Goal: Task Accomplishment & Management: Manage account settings

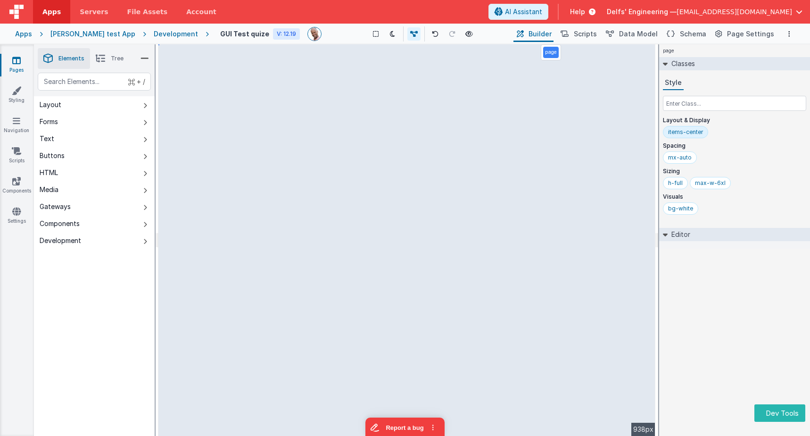
click at [154, 33] on div "Development" at bounding box center [176, 33] width 44 height 9
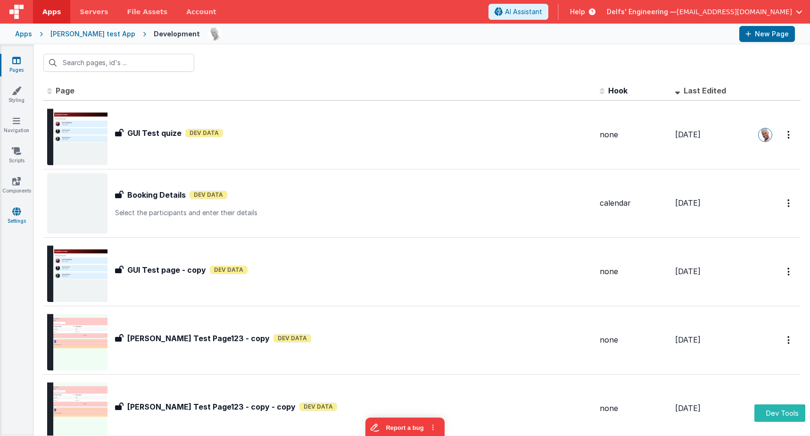
click at [19, 215] on icon at bounding box center [16, 211] width 8 height 9
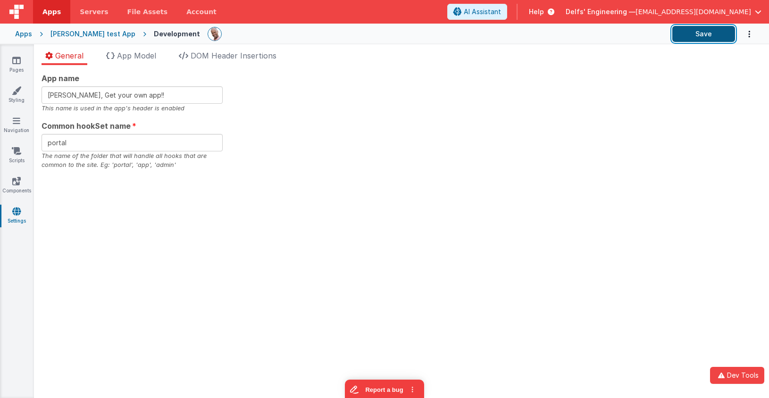
click at [691, 38] on button "Save" at bounding box center [703, 34] width 63 height 16
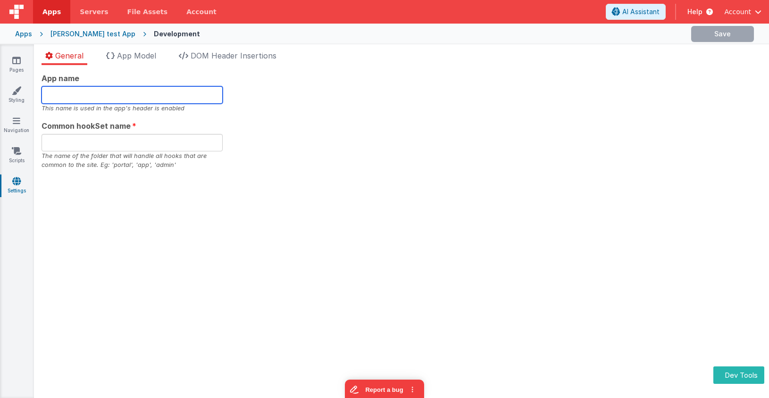
click at [92, 92] on input "text" at bounding box center [131, 94] width 181 height 17
type input "[PERSON_NAME], Get your own app!!"
type input "portal"
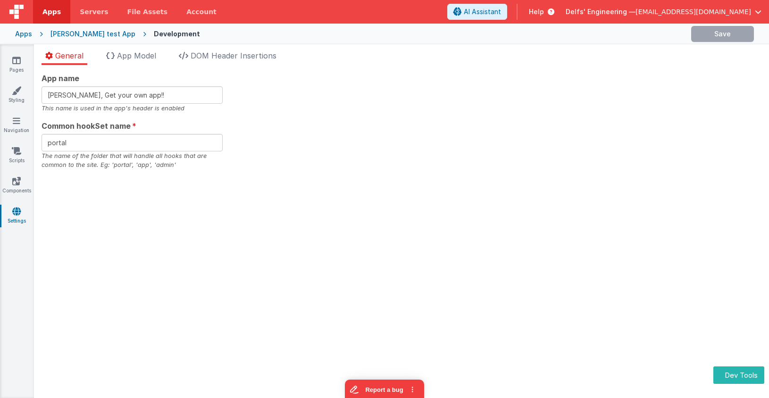
click at [299, 117] on div "App name Charles GUI, Get your own app!! This name is used in the app's header …" at bounding box center [401, 121] width 720 height 97
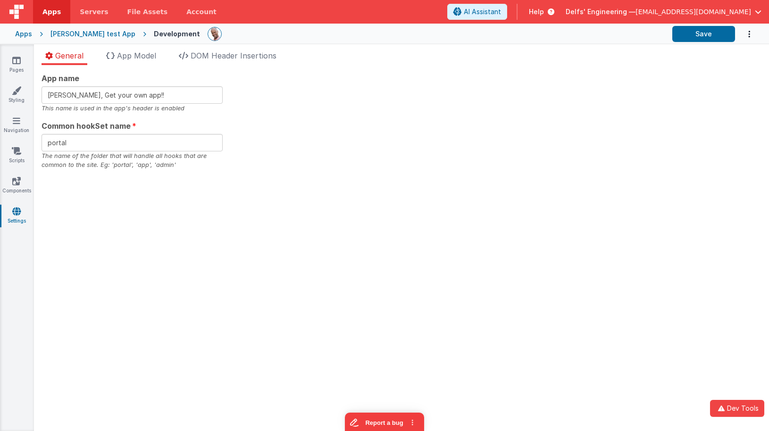
drag, startPoint x: 308, startPoint y: 73, endPoint x: 322, endPoint y: 58, distance: 20.3
click at [308, 73] on div "App name [PERSON_NAME], Get your own app!! This name is used in the app's heade…" at bounding box center [401, 121] width 720 height 97
click at [164, 93] on input "[PERSON_NAME], Get your own app!!" at bounding box center [131, 94] width 181 height 17
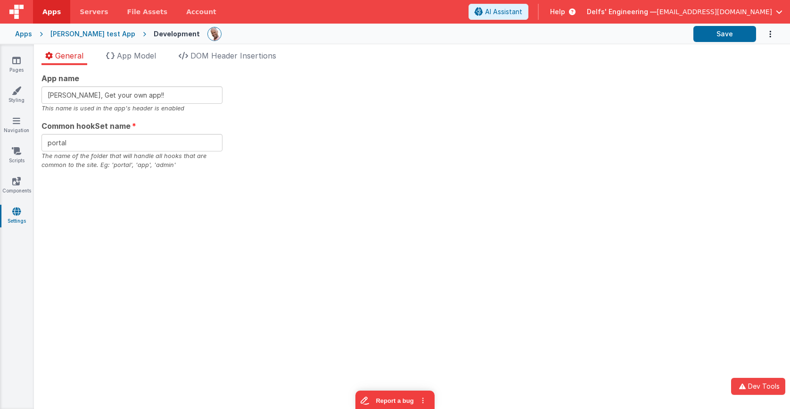
click at [665, 166] on div "App name [PERSON_NAME], Get your own app!! This name is used in the app's heade…" at bounding box center [411, 121] width 741 height 97
click at [170, 94] on input "[PERSON_NAME], Get your own app!!" at bounding box center [131, 94] width 181 height 17
type input "Charles GUI, Get your own app!!!"
click at [409, 111] on div "App name Charles GUI, Get your own app!!! This name is used in the app's header…" at bounding box center [411, 121] width 741 height 97
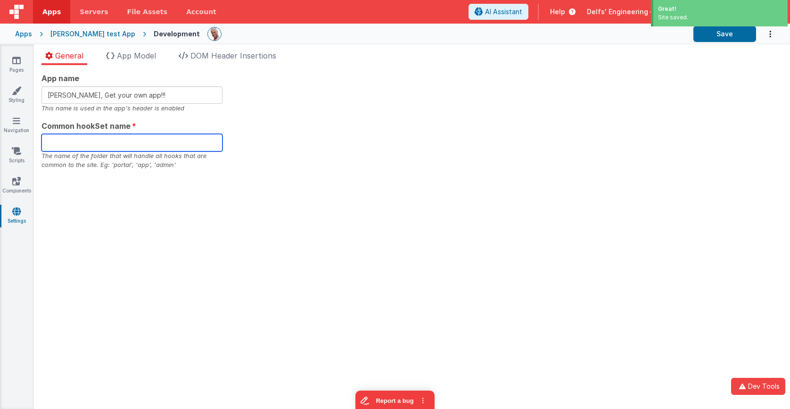
click at [143, 143] on input "text" at bounding box center [131, 142] width 181 height 17
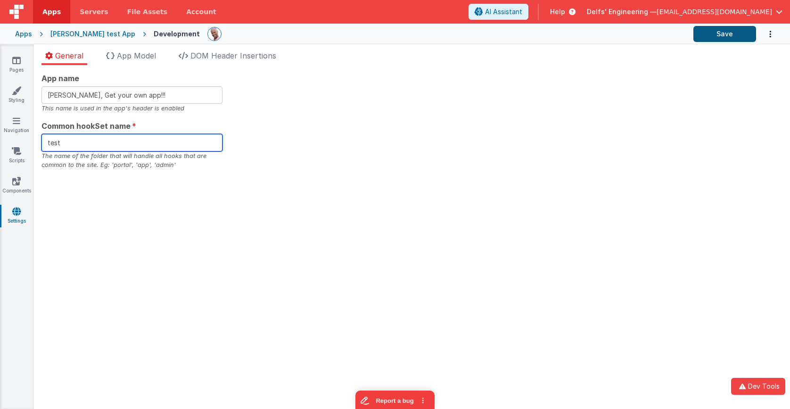
type input "test"
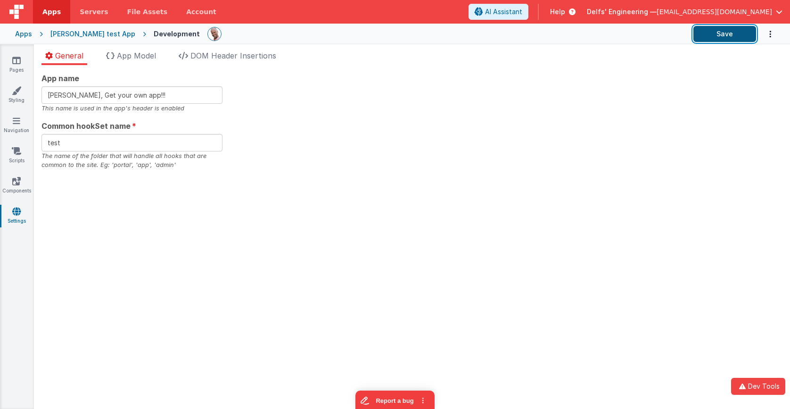
click at [730, 40] on button "Save" at bounding box center [725, 34] width 63 height 16
click at [328, 75] on div "App name This name is used in the app's header is enabled Common hookSet name T…" at bounding box center [411, 121] width 741 height 97
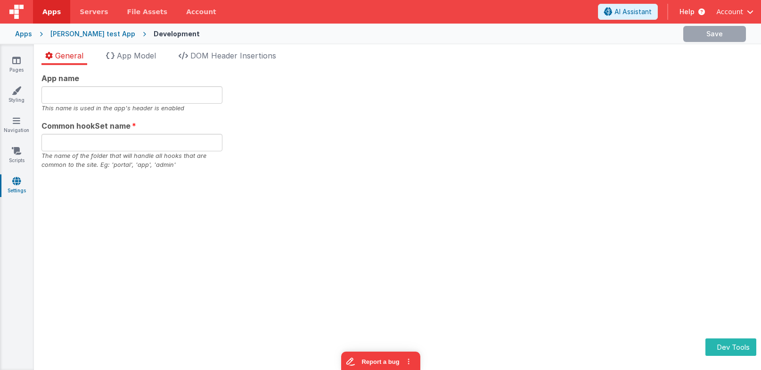
type input "[PERSON_NAME], Get your own app!!"
type input "portal"
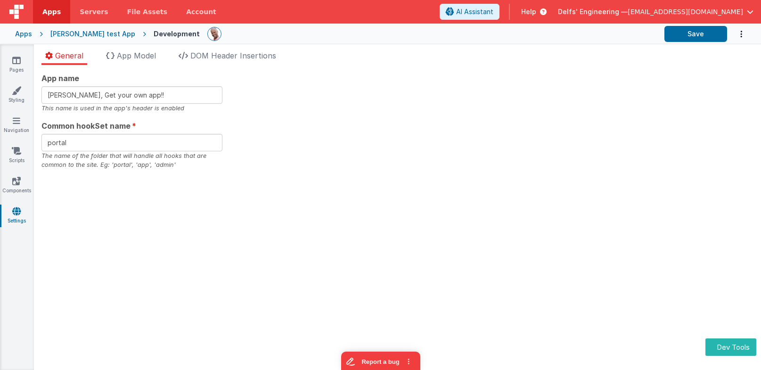
click at [83, 31] on div "[PERSON_NAME] test App" at bounding box center [92, 33] width 85 height 9
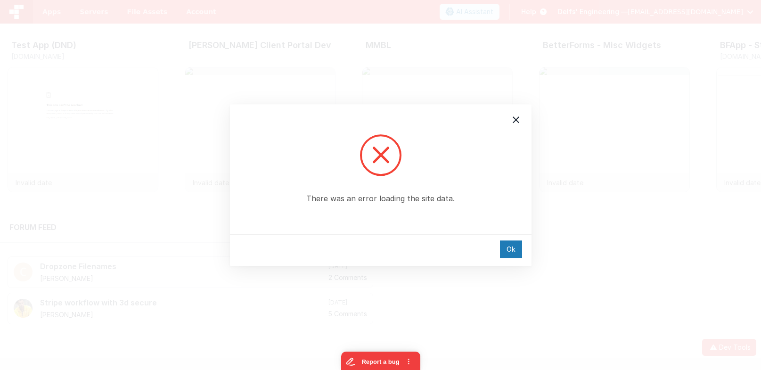
click at [524, 259] on div "Ok" at bounding box center [381, 250] width 302 height 32
drag, startPoint x: 518, startPoint y: 255, endPoint x: 508, endPoint y: 249, distance: 11.2
click at [517, 255] on div "Ok" at bounding box center [511, 248] width 22 height 17
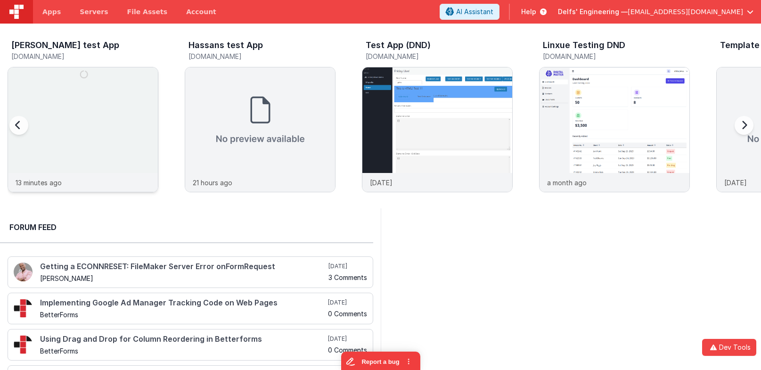
click at [85, 105] on img at bounding box center [83, 142] width 150 height 150
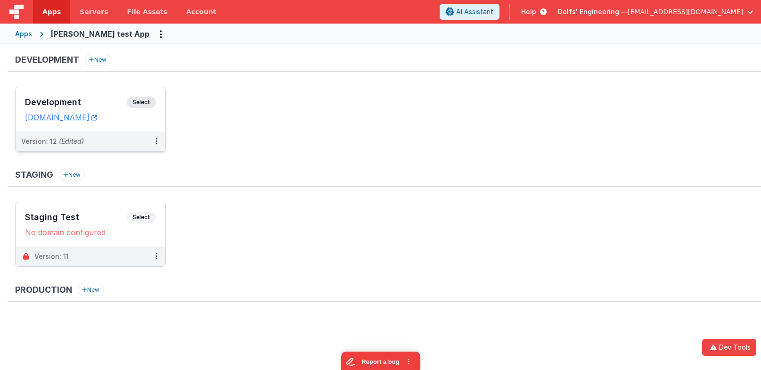
click at [114, 103] on h3 "Development" at bounding box center [76, 102] width 102 height 9
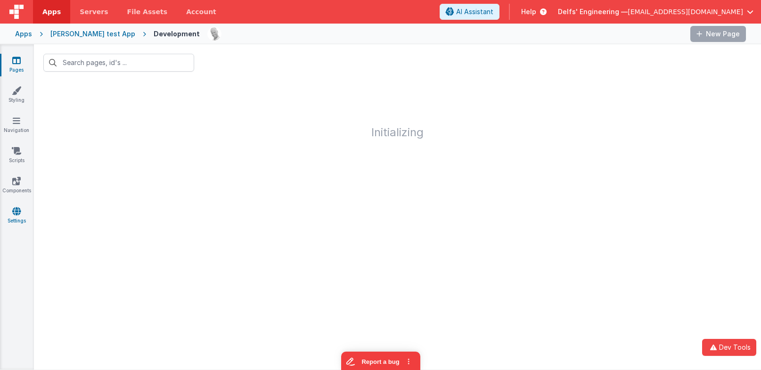
click at [17, 208] on icon at bounding box center [16, 211] width 8 height 9
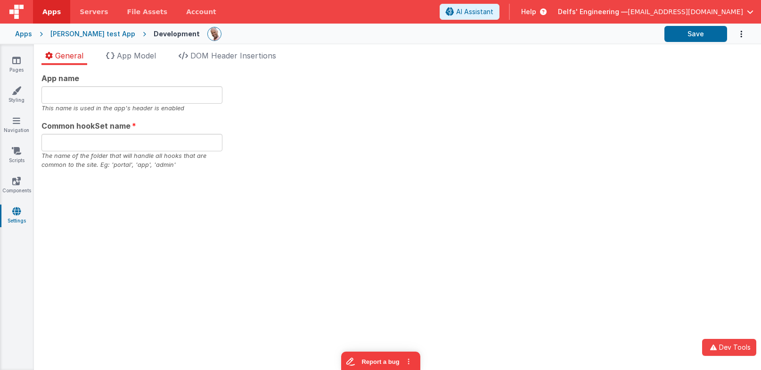
type input "Charles GUI, Get your own app!!"
type input "portal"
type input "Charles GUI, Get your own app!!!"
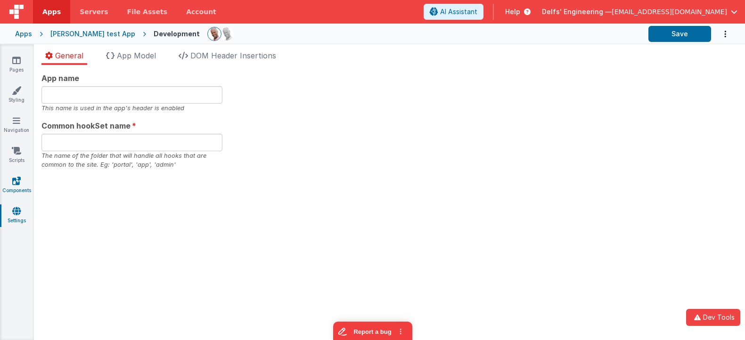
click at [17, 180] on icon at bounding box center [16, 180] width 8 height 9
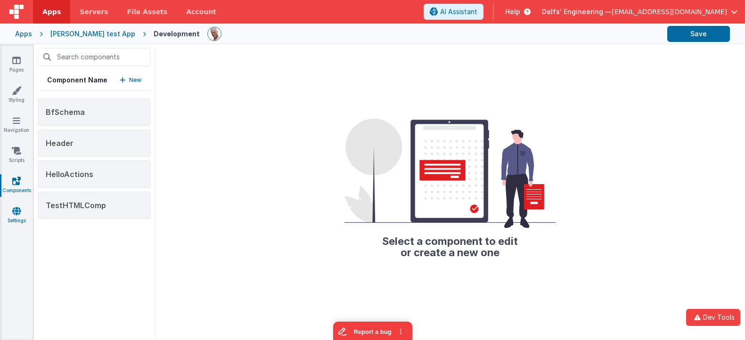
click at [8, 214] on link "Settings" at bounding box center [17, 216] width 34 height 19
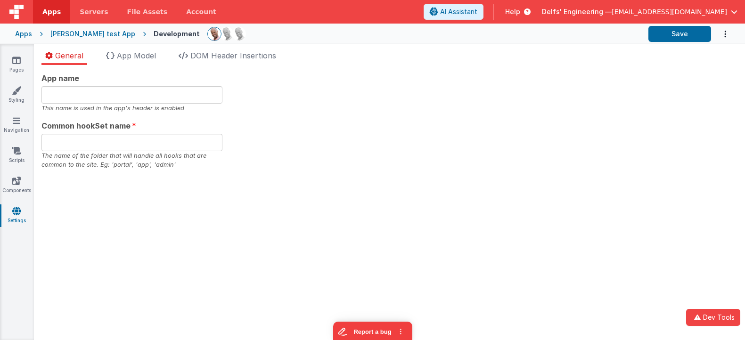
type input "Charles GUI, Get your own app!!!!"
type input "test"
click at [18, 184] on icon at bounding box center [16, 180] width 8 height 9
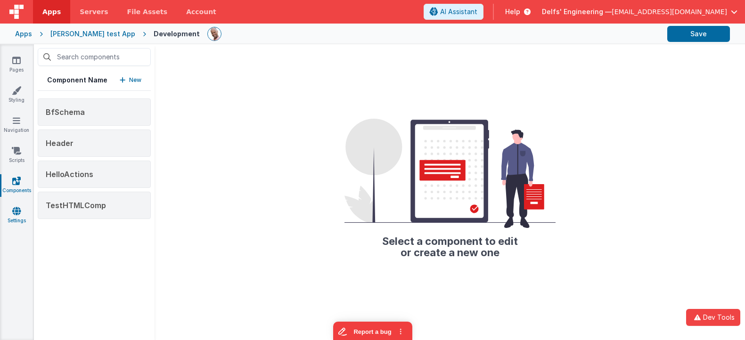
click at [16, 213] on icon at bounding box center [16, 211] width 8 height 9
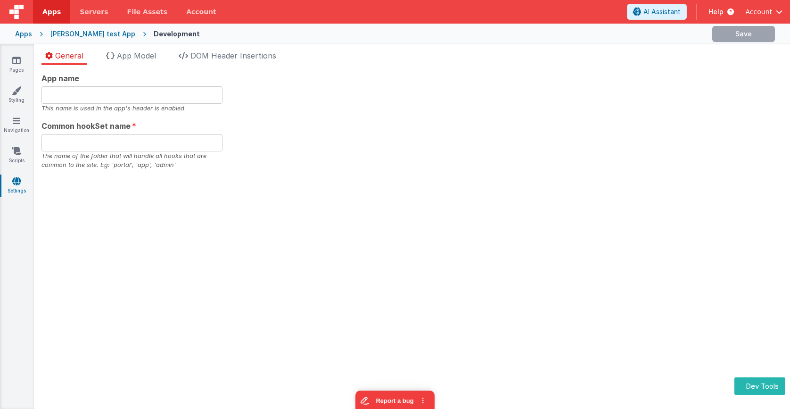
type input "Charles GUI, Get your own app!!!"
type input "test"
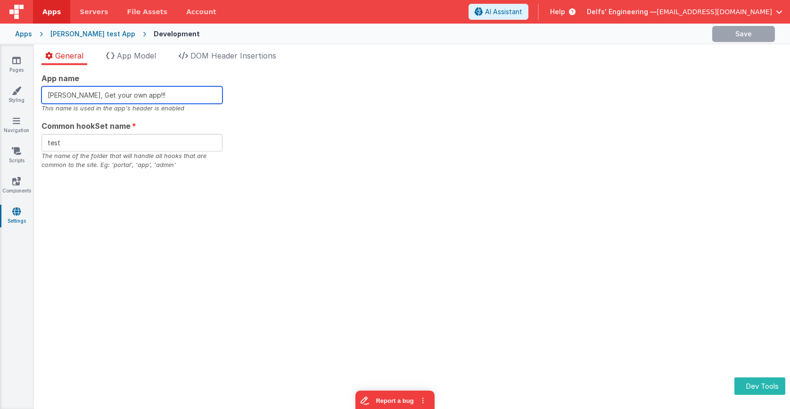
click at [167, 95] on input "Charles GUI, Get your own app!!!" at bounding box center [131, 94] width 181 height 17
type input "Charles GUI, Get your own app!!!!"
click at [667, 60] on ul "General App Model DOM Header Insertions" at bounding box center [412, 57] width 756 height 15
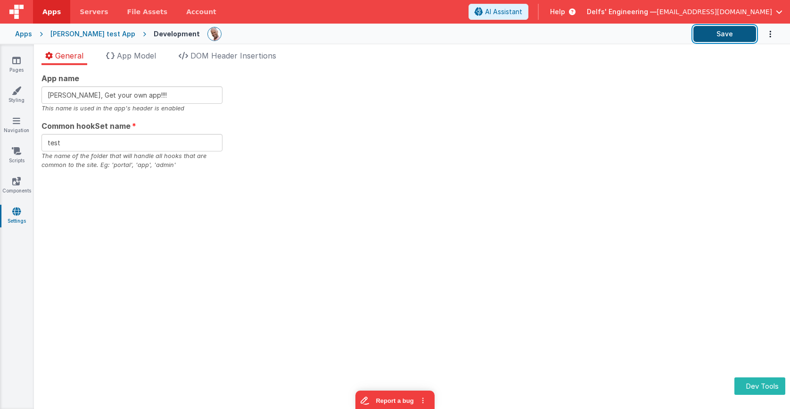
click at [708, 34] on button "Save" at bounding box center [725, 34] width 63 height 16
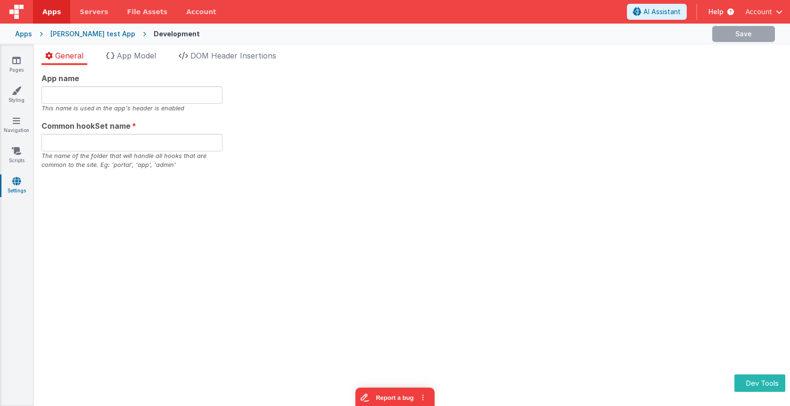
type input "Charles GUI, Get your own app!!!!"
type input "test"
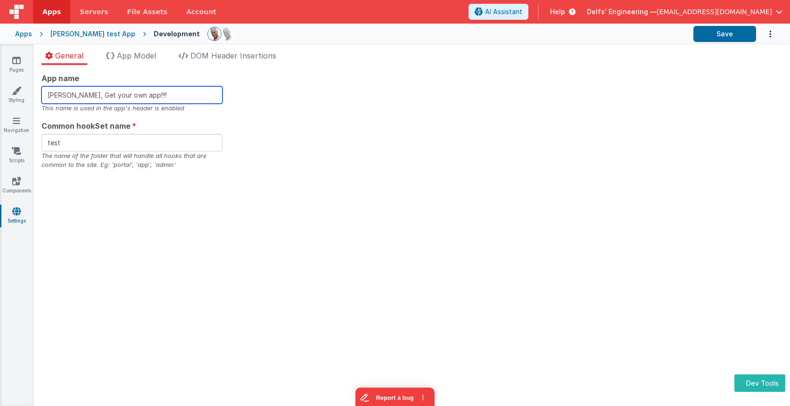
click at [175, 96] on input "Charles GUI, Get your own app!!!!" at bounding box center [131, 94] width 181 height 17
type input "[PERSON_NAME], Get your own app!"
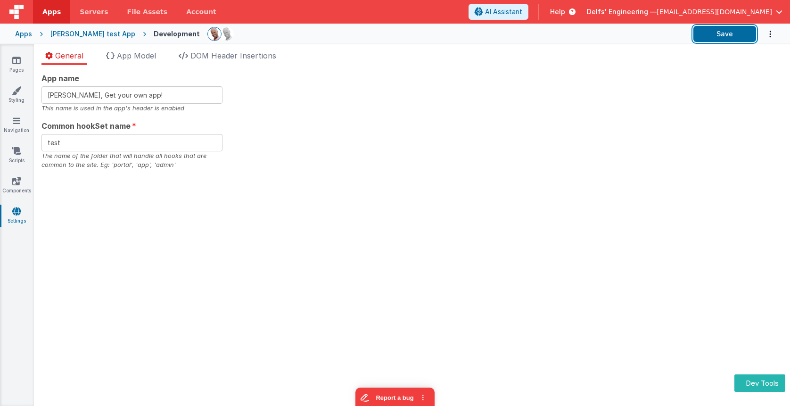
drag, startPoint x: 708, startPoint y: 38, endPoint x: 703, endPoint y: 44, distance: 8.3
click at [709, 38] on button "Save" at bounding box center [725, 34] width 63 height 16
click at [526, 165] on div "App name Charles GUI, Get your own app! This name is used in the app's header i…" at bounding box center [411, 121] width 741 height 97
click at [193, 8] on link "Account" at bounding box center [201, 12] width 49 height 24
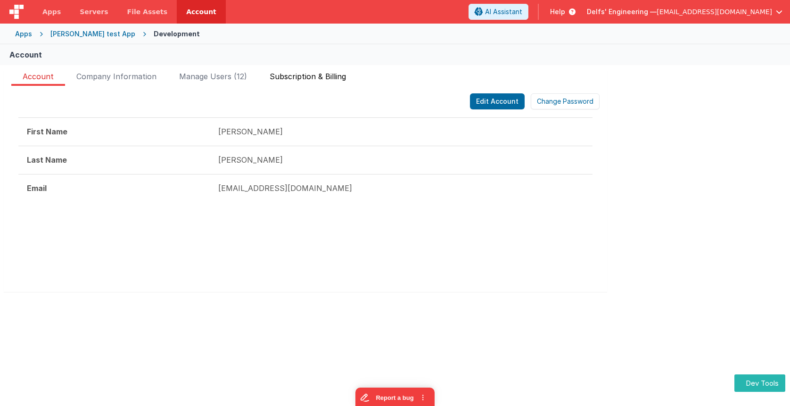
click at [316, 78] on span "Subscription & Billing" at bounding box center [308, 78] width 76 height 15
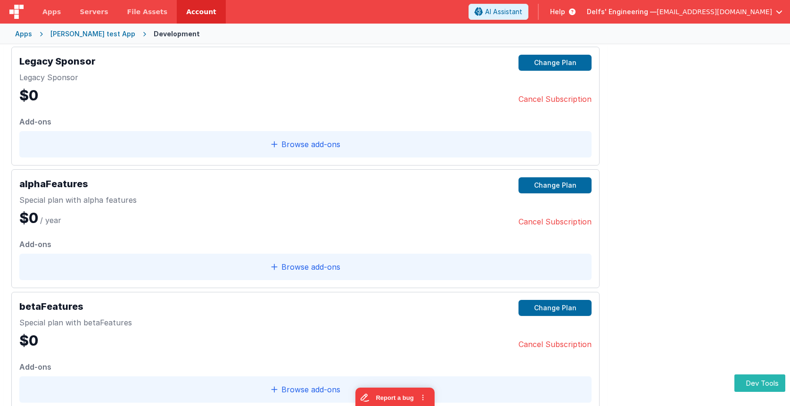
scroll to position [60, 0]
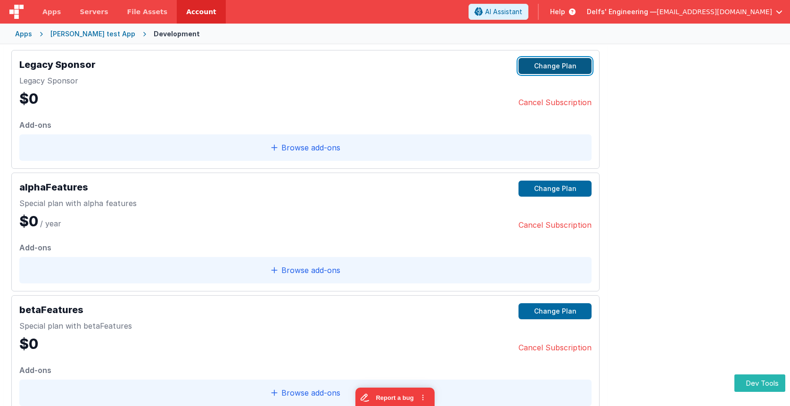
click at [545, 63] on button "Change Plan" at bounding box center [555, 66] width 73 height 16
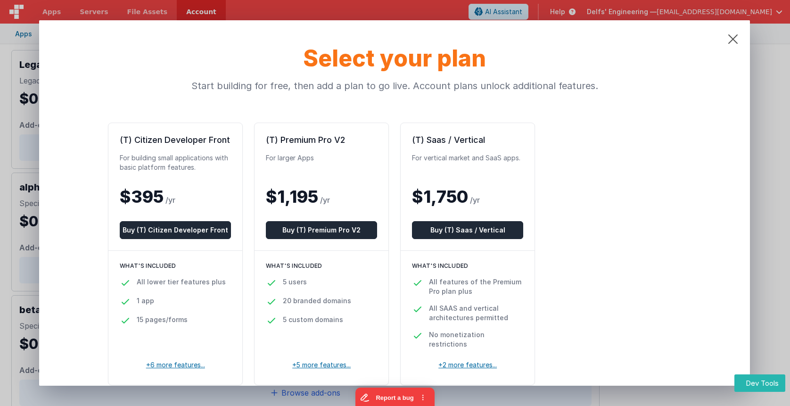
scroll to position [33, 0]
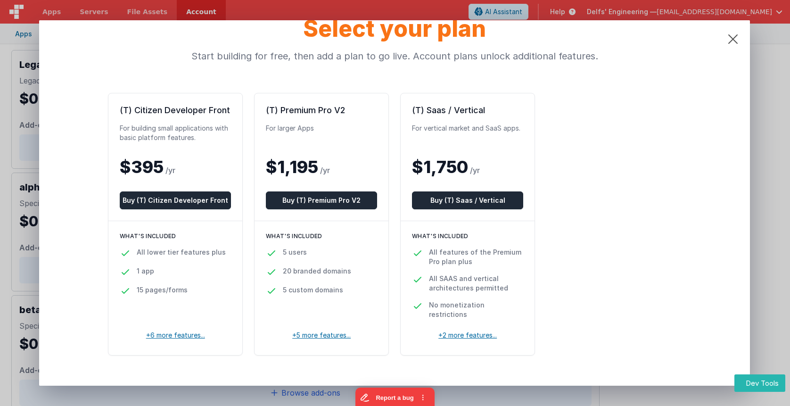
drag, startPoint x: 499, startPoint y: 196, endPoint x: 555, endPoint y: 198, distance: 55.7
click at [500, 196] on button "Buy (T) Saas / Vertical" at bounding box center [467, 200] width 111 height 18
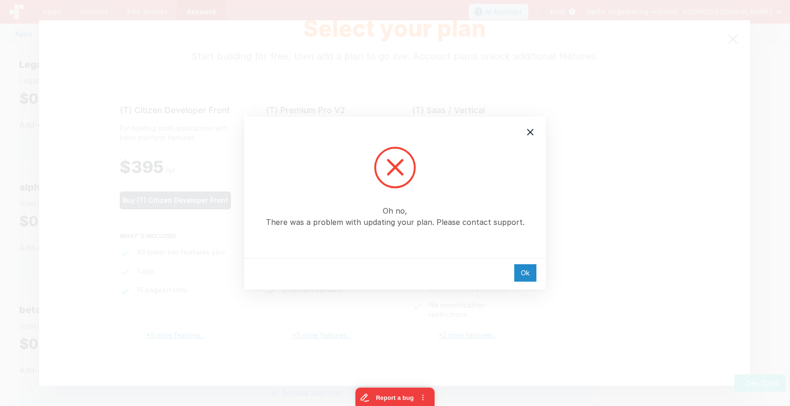
click at [525, 272] on div "Ok" at bounding box center [525, 272] width 22 height 17
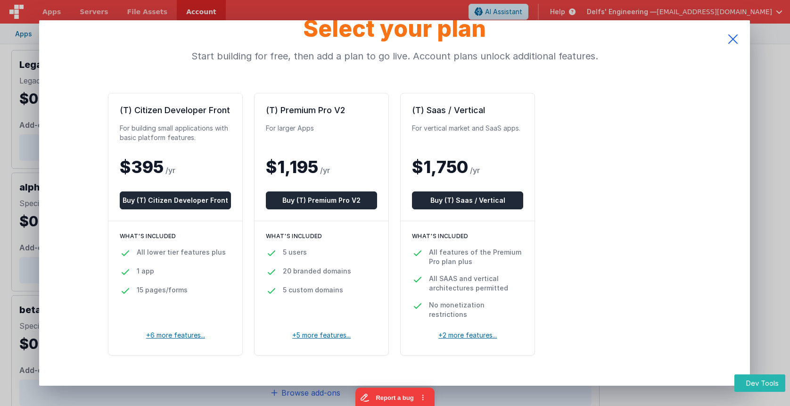
drag, startPoint x: 737, startPoint y: 41, endPoint x: 738, endPoint y: 46, distance: 5.4
click at [736, 41] on icon at bounding box center [733, 39] width 34 height 38
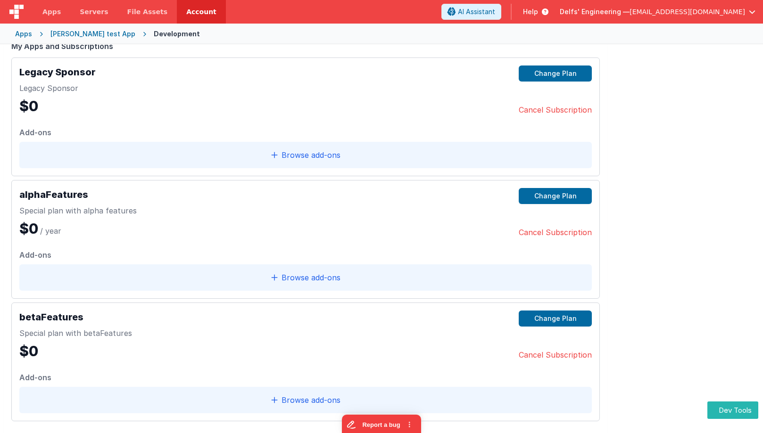
scroll to position [0, 0]
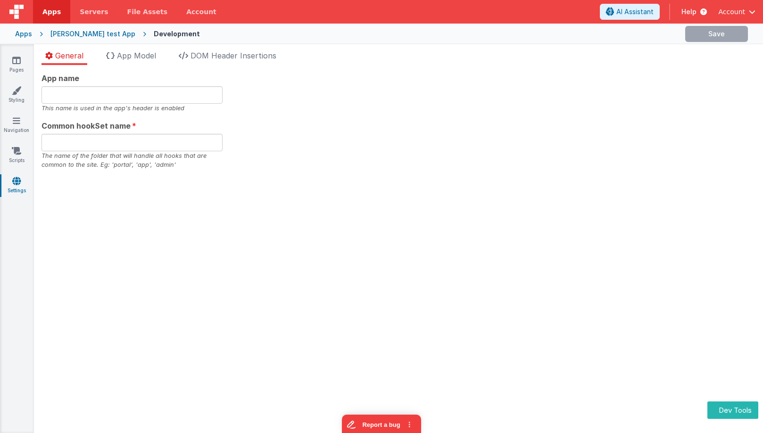
type input "[PERSON_NAME], Get your own app!"
type input "test"
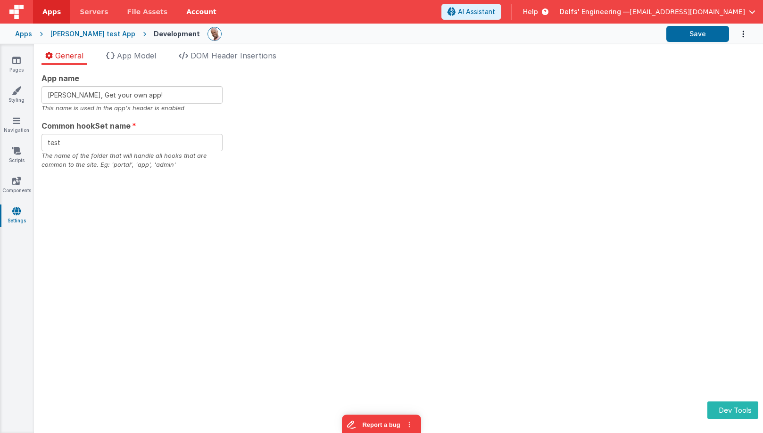
click at [191, 15] on link "Account" at bounding box center [201, 12] width 49 height 24
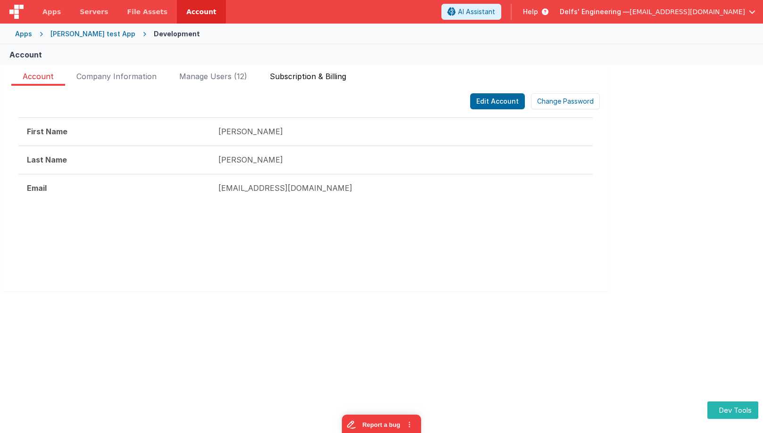
click at [326, 80] on span "Subscription & Billing" at bounding box center [308, 78] width 76 height 15
click at [321, 76] on span "Subscription & Billing" at bounding box center [308, 78] width 76 height 15
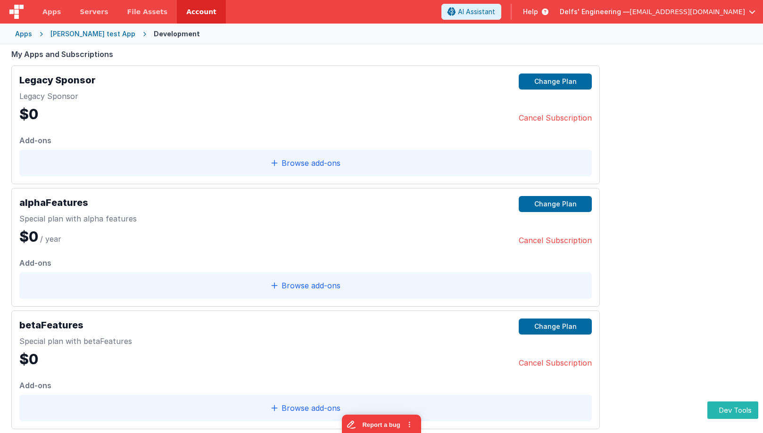
scroll to position [41, 0]
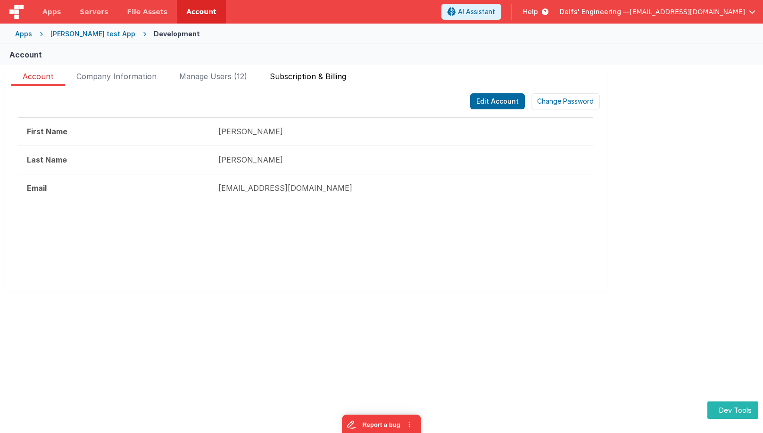
click at [297, 74] on span "Subscription & Billing" at bounding box center [308, 78] width 76 height 15
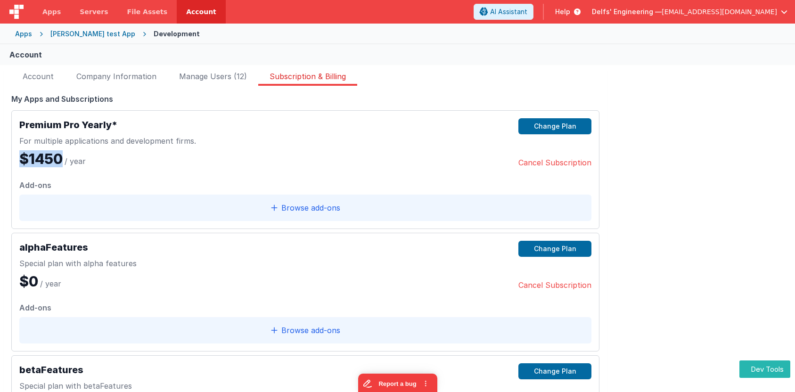
drag, startPoint x: 61, startPoint y: 161, endPoint x: 208, endPoint y: 155, distance: 147.2
click at [16, 163] on div "Premium Pro Yearly* For multiple applications and development firms. $1450 / ye…" at bounding box center [305, 169] width 588 height 119
click at [329, 149] on div "Premium Pro Yearly* For multiple applications and development firms. $1450 / ye…" at bounding box center [305, 143] width 572 height 50
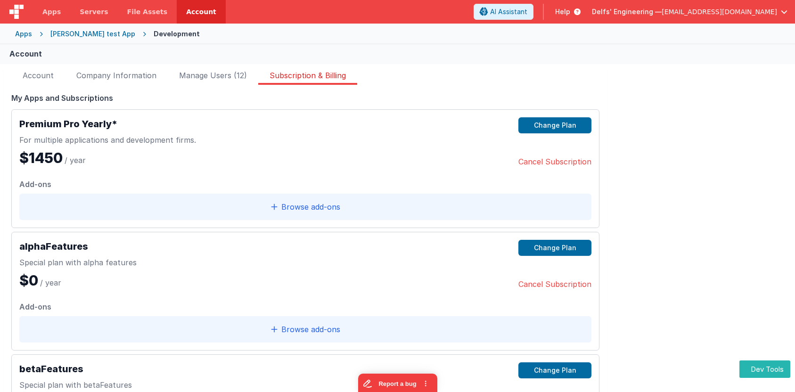
click at [750, 16] on span "[EMAIL_ADDRESS][DOMAIN_NAME]" at bounding box center [720, 11] width 116 height 9
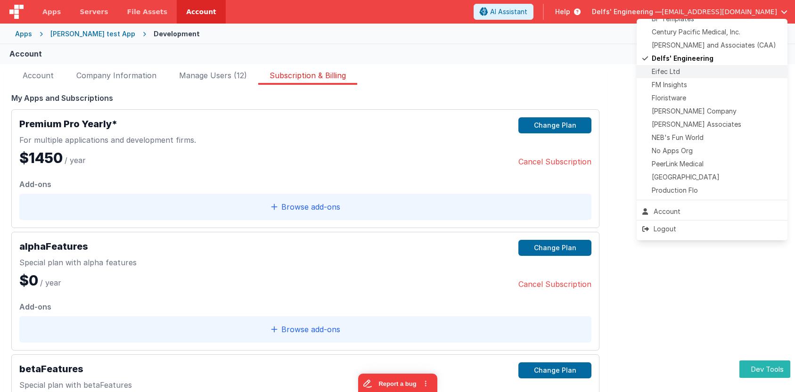
scroll to position [0, 0]
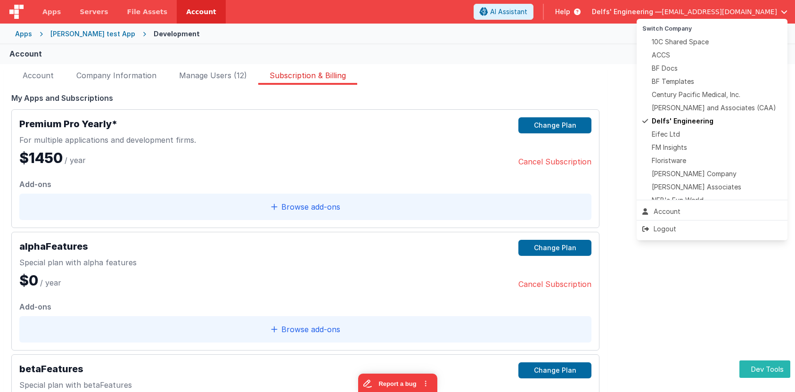
drag, startPoint x: 547, startPoint y: 54, endPoint x: 338, endPoint y: 19, distance: 211.8
click at [546, 53] on button at bounding box center [397, 196] width 795 height 392
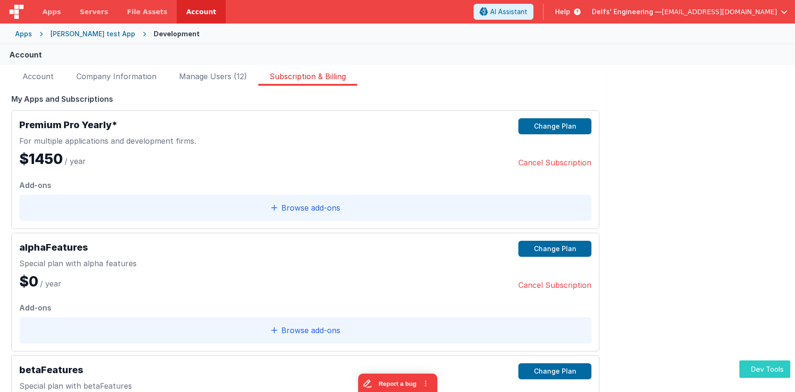
click at [760, 366] on button "Dev Tools" at bounding box center [765, 369] width 51 height 17
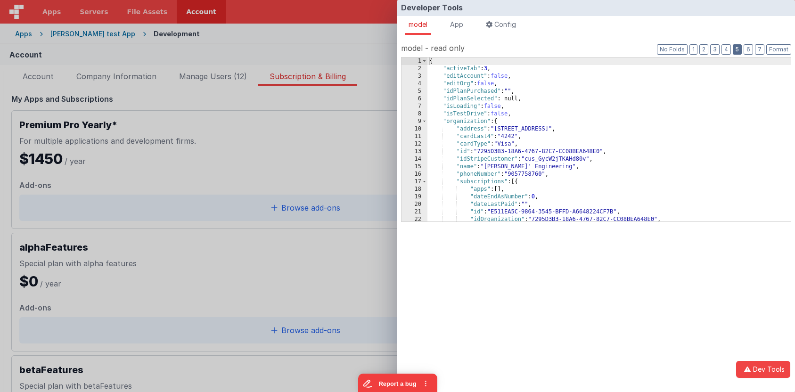
drag, startPoint x: 742, startPoint y: 48, endPoint x: 736, endPoint y: 50, distance: 6.1
click at [742, 48] on button "5" at bounding box center [737, 49] width 9 height 10
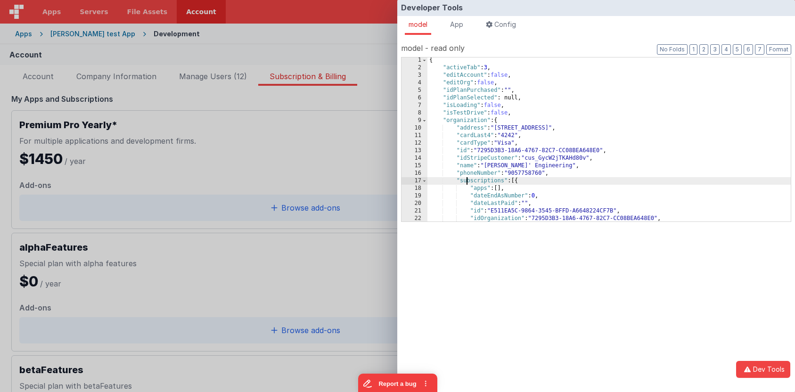
click at [468, 183] on div "{ "activeTab" : 3 , "editAccount" : false , "editOrg" : false , "idPlanPurchase…" at bounding box center [610, 146] width 364 height 179
click at [469, 182] on div "{ "activeTab" : 3 , "editAccount" : false , "editOrg" : false , "idPlanPurchase…" at bounding box center [610, 146] width 364 height 179
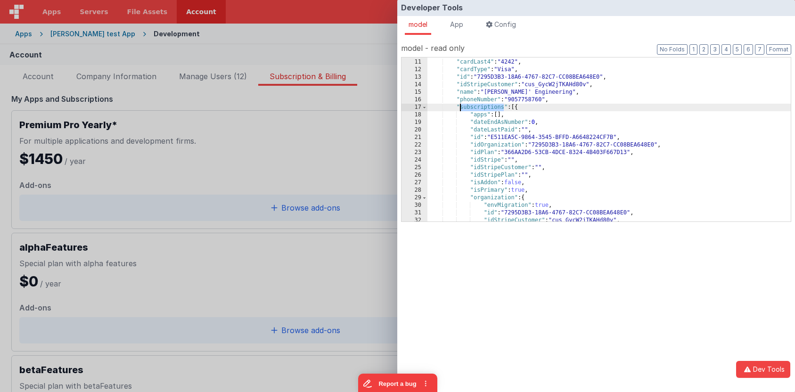
scroll to position [74, 0]
drag, startPoint x: 470, startPoint y: 113, endPoint x: 536, endPoint y: 113, distance: 65.5
click at [536, 113] on div ""address" : "129 Bridge St" , "cardLast4" : "4242" , "cardType" : "Visa" , "id"…" at bounding box center [610, 140] width 364 height 179
click at [425, 201] on span at bounding box center [424, 198] width 5 height 8
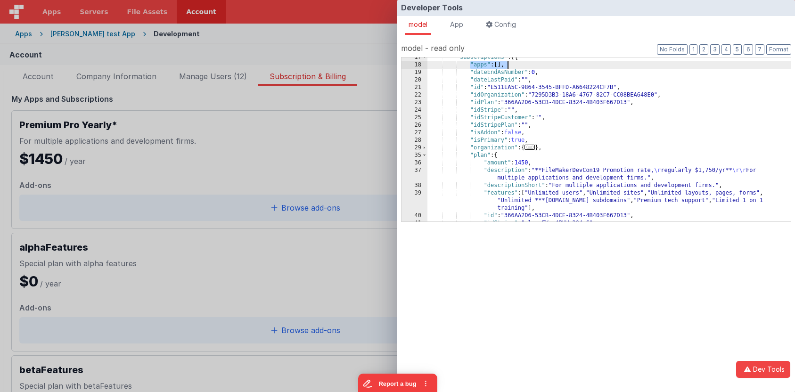
scroll to position [141, 0]
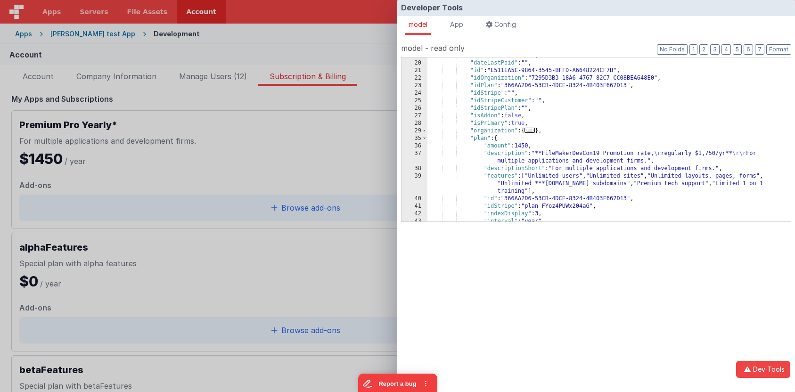
drag, startPoint x: 426, startPoint y: 139, endPoint x: 436, endPoint y: 140, distance: 9.9
click at [426, 139] on span at bounding box center [424, 139] width 5 height 8
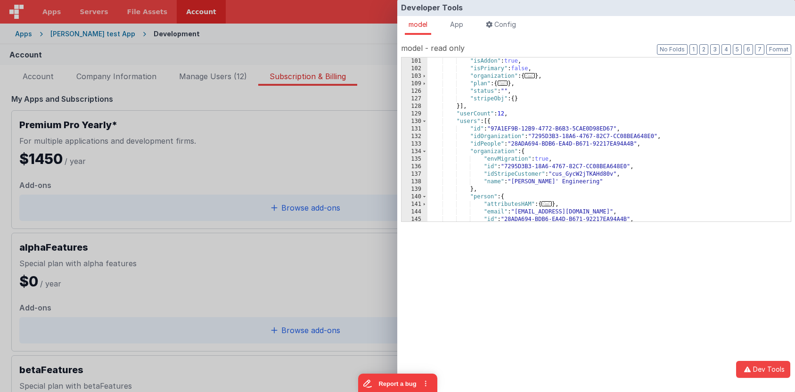
scroll to position [447, 0]
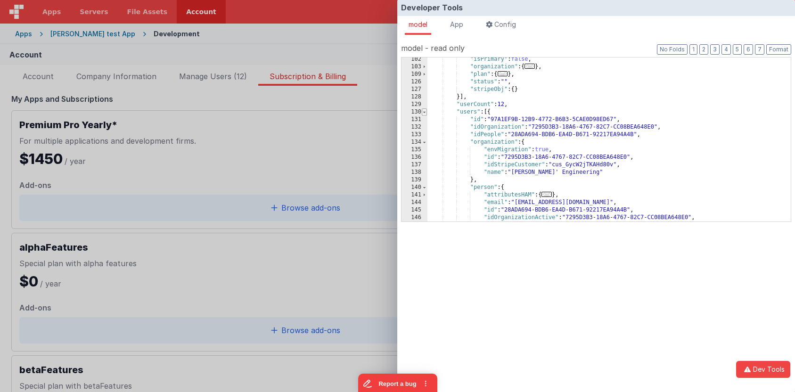
click at [426, 114] on span at bounding box center [424, 112] width 5 height 8
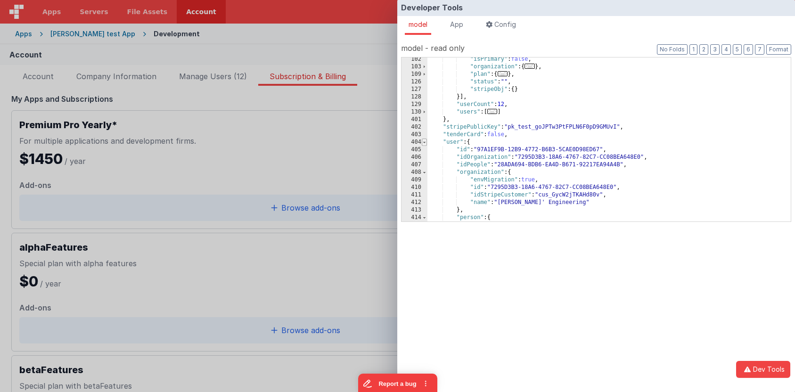
click at [425, 143] on span at bounding box center [424, 143] width 5 height 8
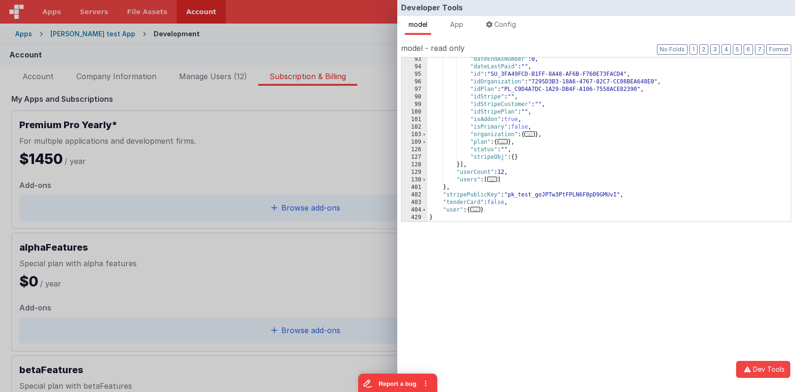
drag, startPoint x: 356, startPoint y: 17, endPoint x: 415, endPoint y: 22, distance: 59.1
click at [356, 17] on div "Developer Tools model App Params Log (1) Misc Windows Config model - read only …" at bounding box center [397, 196] width 795 height 392
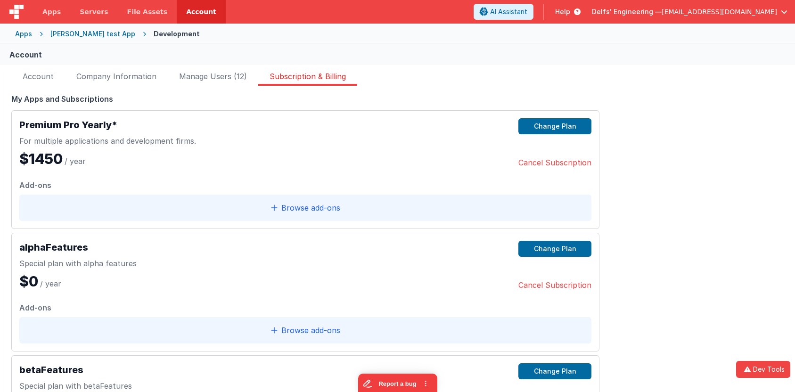
click at [722, 12] on span "[EMAIL_ADDRESS][DOMAIN_NAME]" at bounding box center [720, 11] width 116 height 9
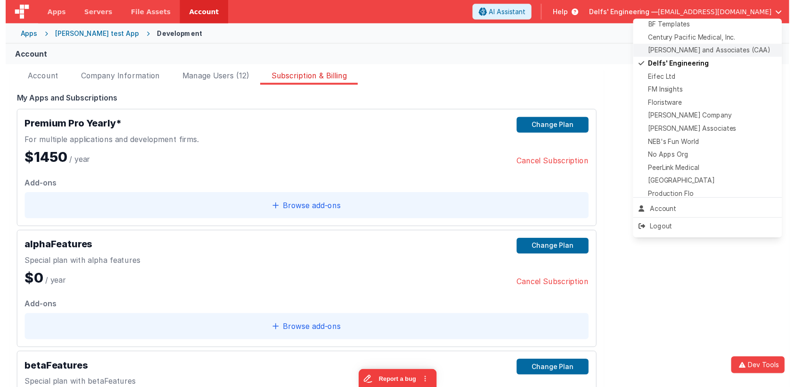
scroll to position [63, 0]
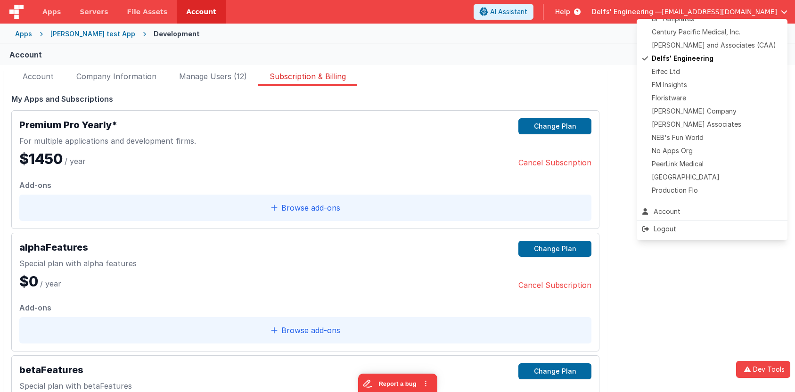
drag, startPoint x: 581, startPoint y: 78, endPoint x: 430, endPoint y: 5, distance: 168.1
click at [581, 78] on button at bounding box center [397, 196] width 795 height 392
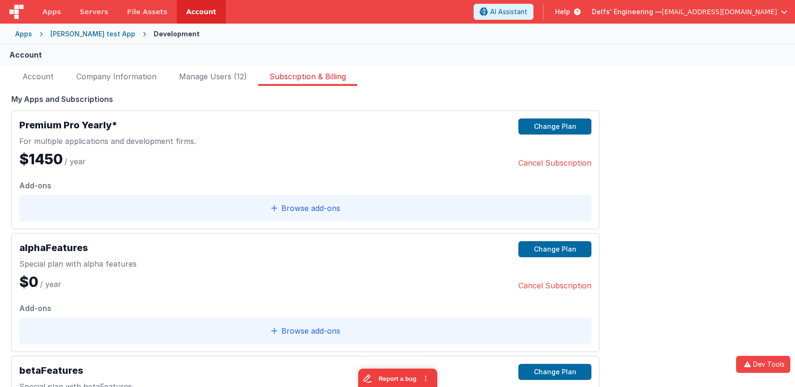
drag, startPoint x: 79, startPoint y: 30, endPoint x: 85, endPoint y: 33, distance: 7.4
click at [79, 30] on div "Charles GUI test App" at bounding box center [92, 33] width 85 height 9
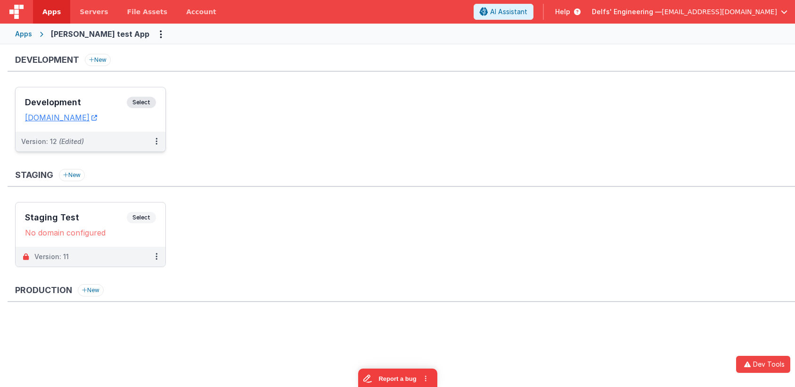
click at [141, 100] on span "Select" at bounding box center [141, 102] width 29 height 11
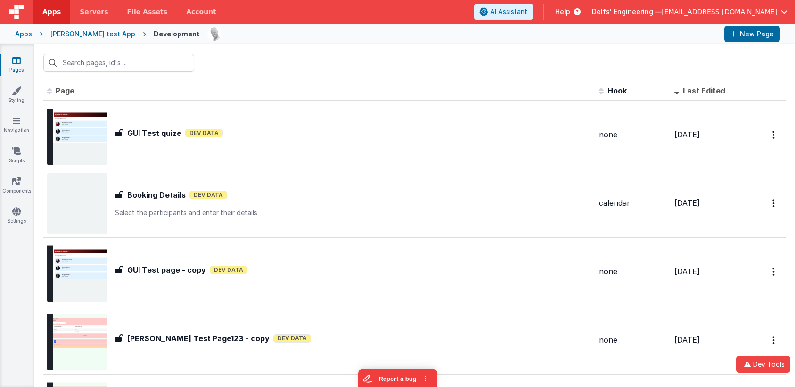
click at [750, 12] on span "[EMAIL_ADDRESS][DOMAIN_NAME]" at bounding box center [720, 11] width 116 height 9
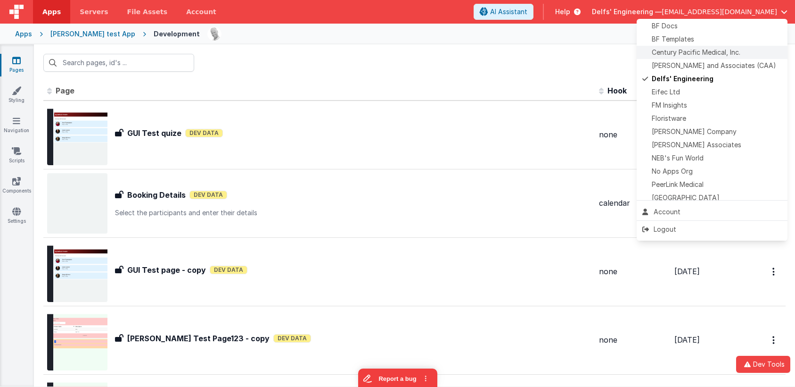
scroll to position [63, 0]
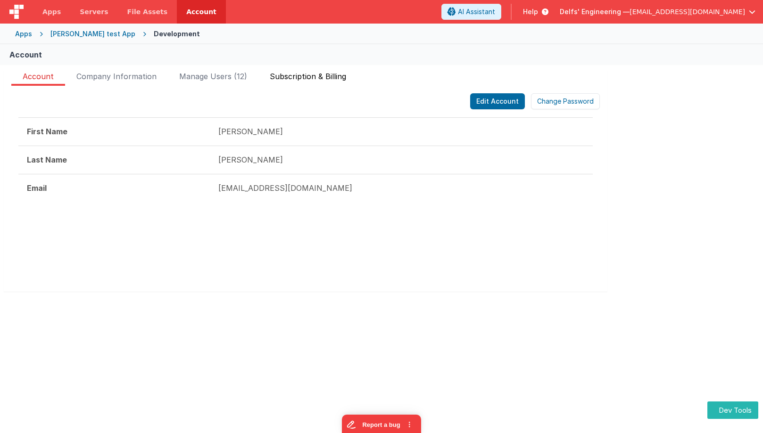
click at [317, 80] on span "Subscription & Billing" at bounding box center [308, 78] width 76 height 15
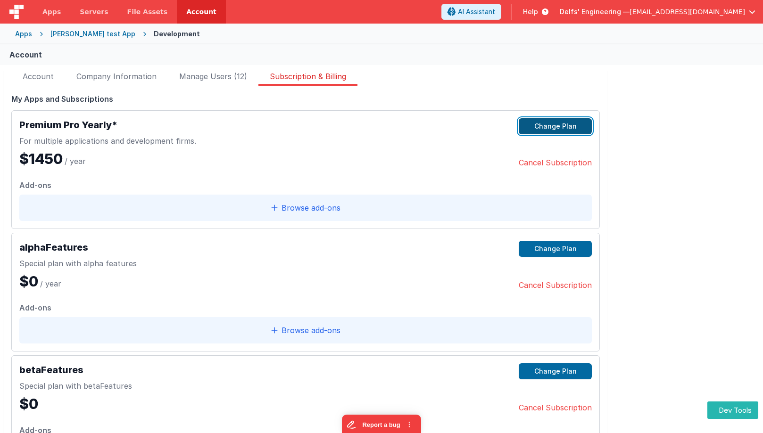
click at [546, 122] on button "Change Plan" at bounding box center [555, 126] width 73 height 16
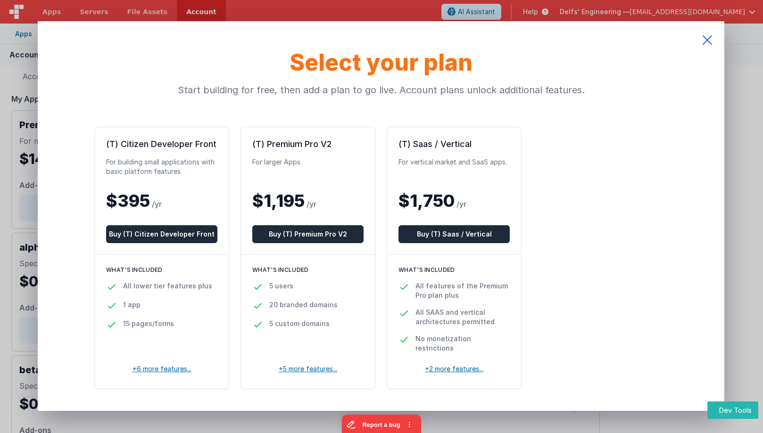
click at [709, 38] on icon at bounding box center [707, 40] width 34 height 38
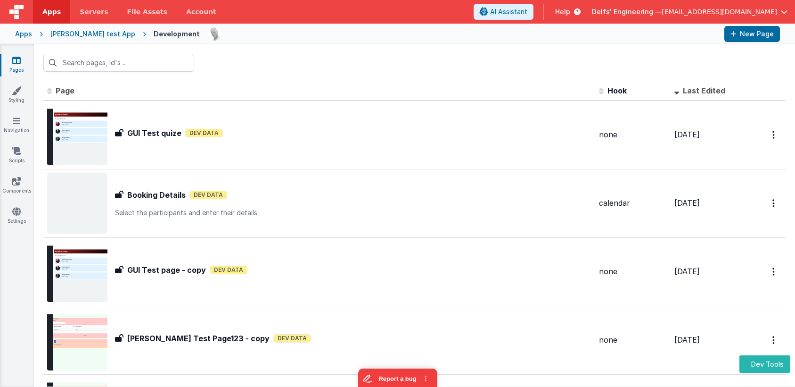
click at [764, 8] on span "[EMAIL_ADDRESS][DOMAIN_NAME]" at bounding box center [720, 11] width 116 height 9
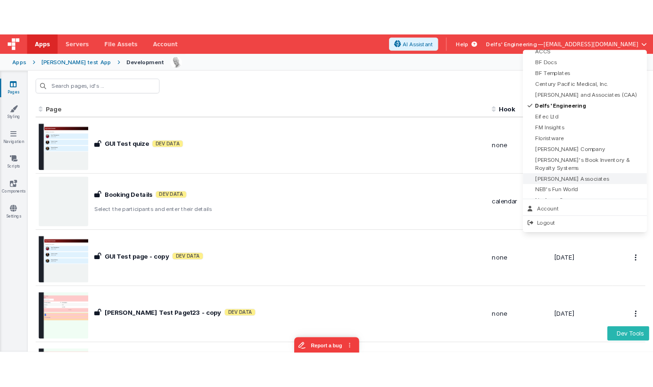
scroll to position [35, 0]
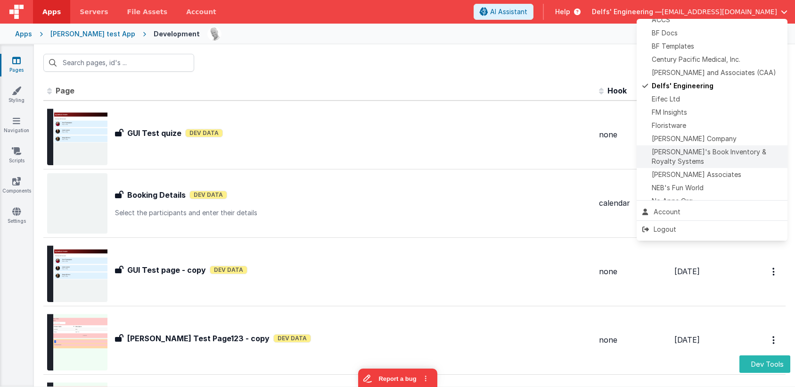
click at [700, 149] on span "[PERSON_NAME]'s Book Inventory & Royalty Systems" at bounding box center [717, 156] width 130 height 19
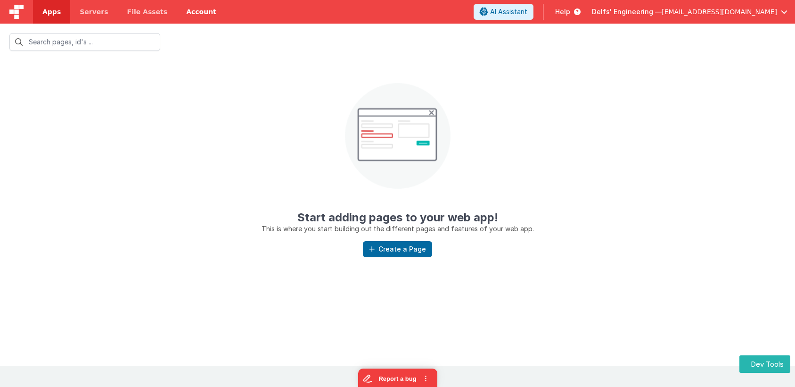
drag, startPoint x: 211, startPoint y: 34, endPoint x: 171, endPoint y: 12, distance: 46.2
click at [211, 34] on div at bounding box center [397, 42] width 795 height 37
click at [190, 14] on link "Account" at bounding box center [201, 12] width 49 height 24
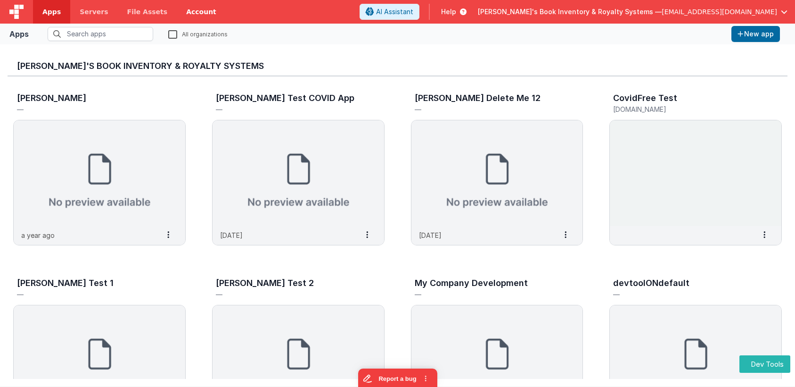
click at [190, 14] on link "Account" at bounding box center [201, 12] width 49 height 24
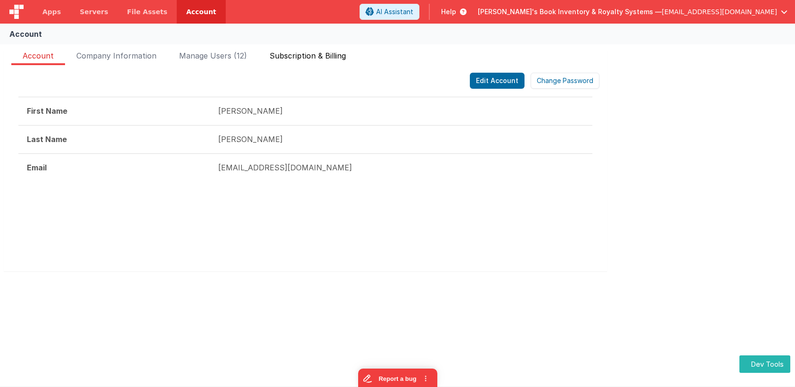
click at [322, 52] on span "Subscription & Billing" at bounding box center [308, 57] width 76 height 15
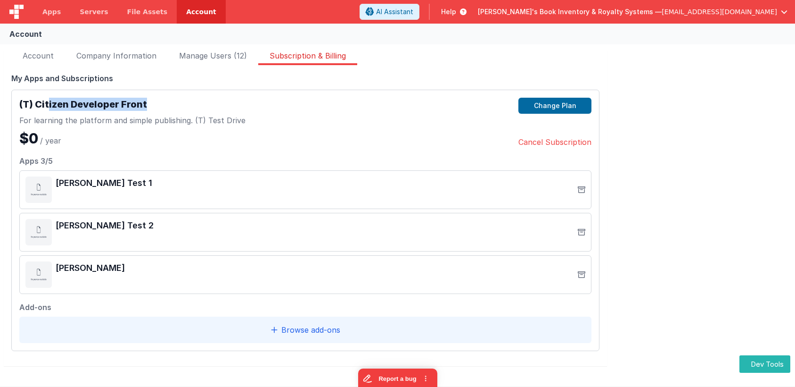
drag, startPoint x: 48, startPoint y: 105, endPoint x: 168, endPoint y: 107, distance: 119.8
click at [168, 107] on h2 "(T) Citizen Developer Front" at bounding box center [132, 104] width 226 height 13
drag, startPoint x: 166, startPoint y: 108, endPoint x: 248, endPoint y: 97, distance: 82.3
click at [39, 104] on h2 "(T) Citizen Developer Front" at bounding box center [132, 104] width 226 height 13
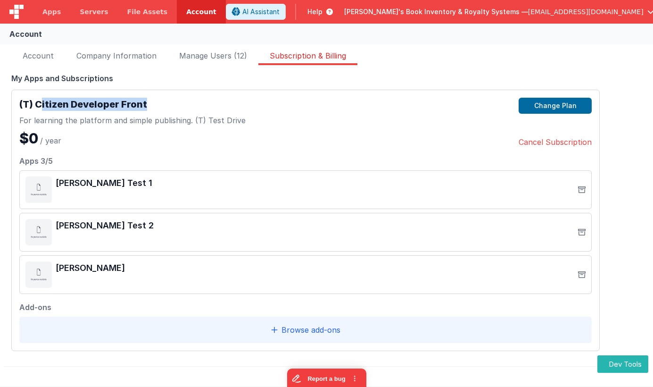
click at [128, 99] on h2 "(T) Citizen Developer Front" at bounding box center [132, 104] width 226 height 13
drag, startPoint x: 150, startPoint y: 108, endPoint x: 22, endPoint y: 100, distance: 128.4
click at [22, 100] on h2 "(T) Citizen Developer Front" at bounding box center [132, 104] width 226 height 13
click at [200, 143] on div "$0 / year" at bounding box center [132, 138] width 226 height 17
drag, startPoint x: 153, startPoint y: 102, endPoint x: -1, endPoint y: 99, distance: 154.7
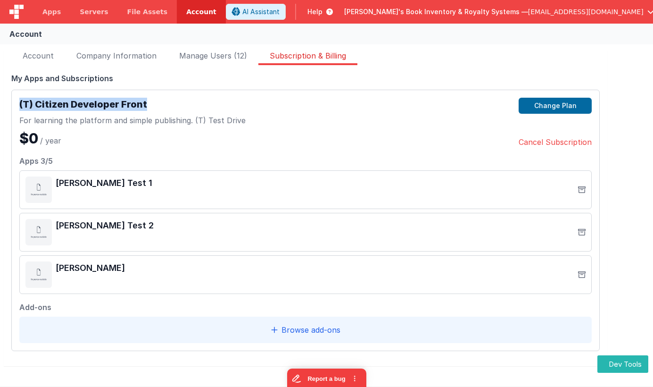
click at [0, 99] on html "Dev Tools Apps Servers File Assets Account Some FUTURE Slot AI Assistant Help J…" at bounding box center [326, 193] width 653 height 387
click at [185, 111] on div "(T) Citizen Developer Front For learning the platform and simple publishing.(…" at bounding box center [132, 122] width 226 height 49
drag, startPoint x: 175, startPoint y: 110, endPoint x: 117, endPoint y: 106, distance: 57.7
click at [117, 106] on h2 "(T) Citizen Developer Front" at bounding box center [132, 104] width 226 height 13
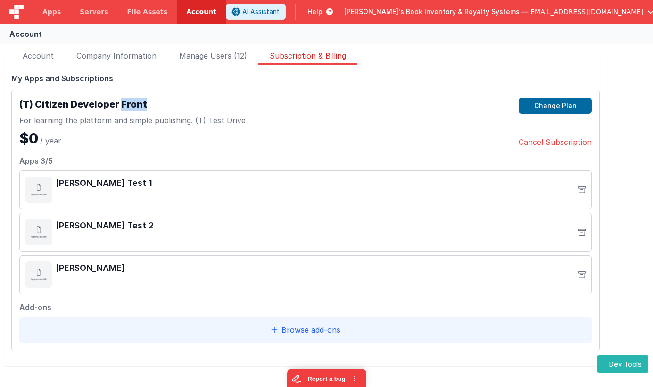
drag, startPoint x: 120, startPoint y: 106, endPoint x: 181, endPoint y: 107, distance: 60.8
click at [181, 107] on h2 "(T) Citizen Developer Front" at bounding box center [132, 104] width 226 height 13
click at [546, 108] on button "Change Plan" at bounding box center [555, 106] width 73 height 16
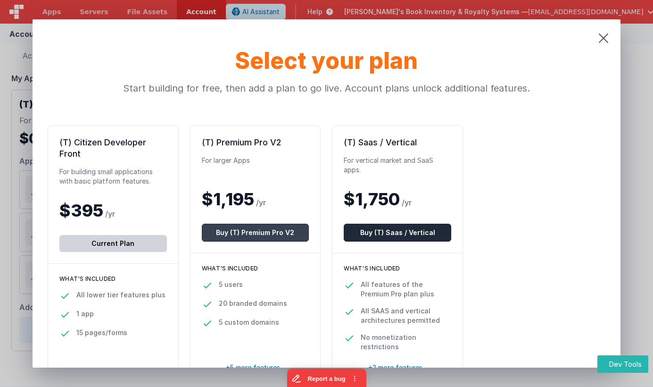
click at [270, 232] on button "Buy (T) Premium Pro V2" at bounding box center [256, 232] width 108 height 18
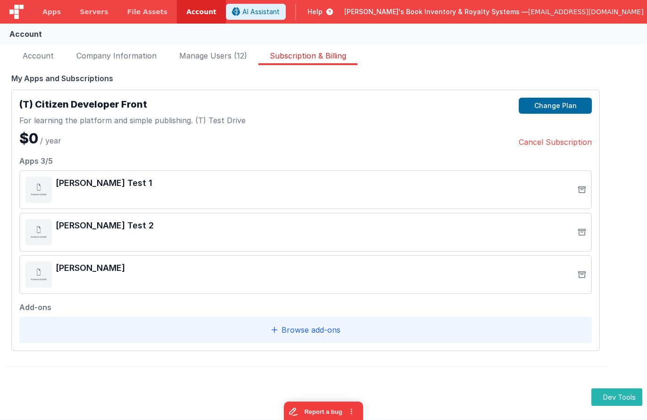
click at [229, 8] on header "Apps Servers File Assets Account Some FUTURE Slot AI Assistant Help [PERSON_NAM…" at bounding box center [323, 12] width 647 height 24
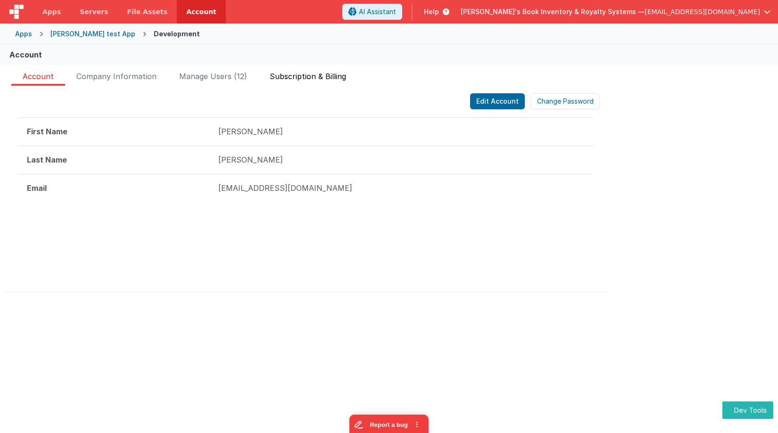
click at [309, 71] on span "Subscription & Billing" at bounding box center [308, 78] width 76 height 15
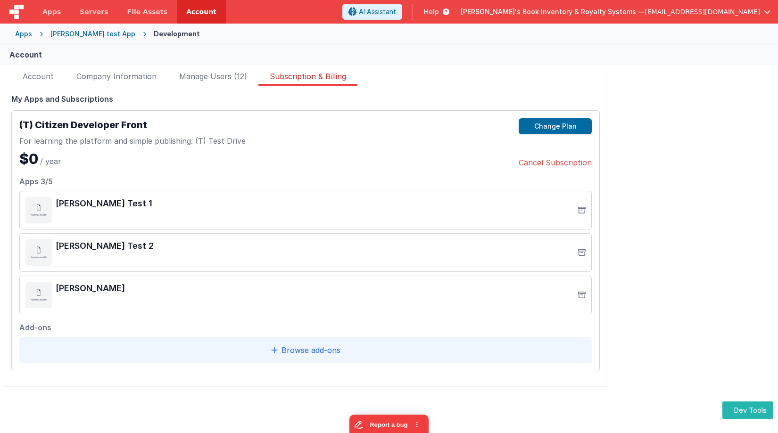
click at [150, 204] on div "[PERSON_NAME] Test 1" at bounding box center [315, 203] width 519 height 13
drag, startPoint x: 148, startPoint y: 248, endPoint x: 148, endPoint y: 261, distance: 13.7
click at [147, 247] on div "[PERSON_NAME] Test 2" at bounding box center [315, 246] width 519 height 13
click at [148, 268] on div "[PERSON_NAME] Test 2" at bounding box center [305, 252] width 572 height 39
drag, startPoint x: 151, startPoint y: 309, endPoint x: 150, endPoint y: 300, distance: 9.0
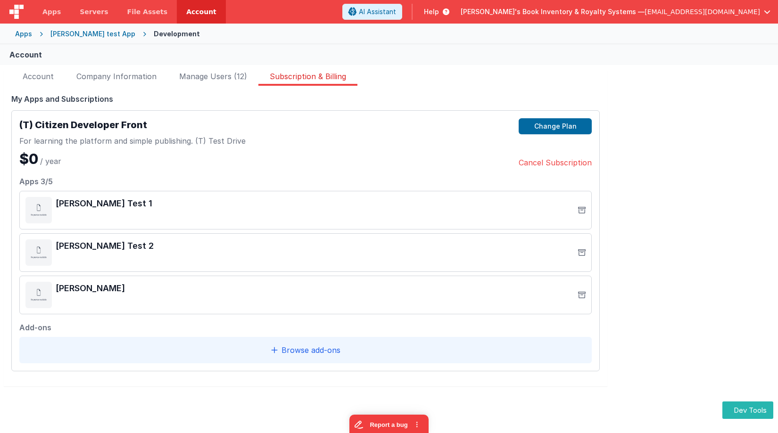
click at [151, 309] on div "[PERSON_NAME]" at bounding box center [305, 295] width 572 height 39
click at [744, 402] on button "Dev Tools" at bounding box center [747, 410] width 51 height 17
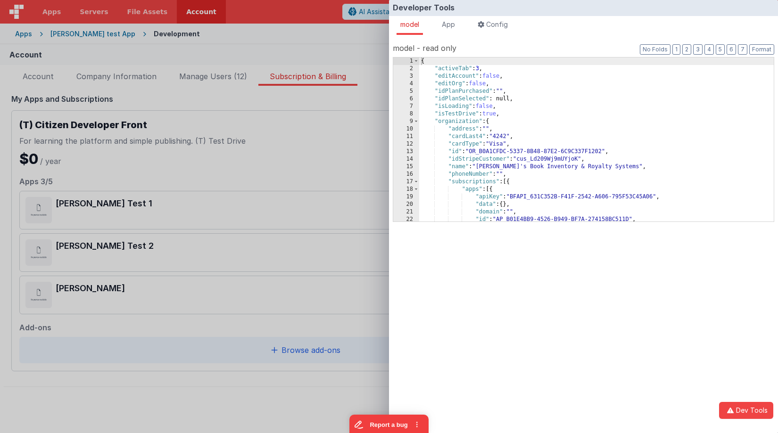
click at [554, 149] on div "{ "activeTab" : 3 , "editAccount" : false , "editOrg" : false , "idPlanPurchase…" at bounding box center [596, 147] width 355 height 179
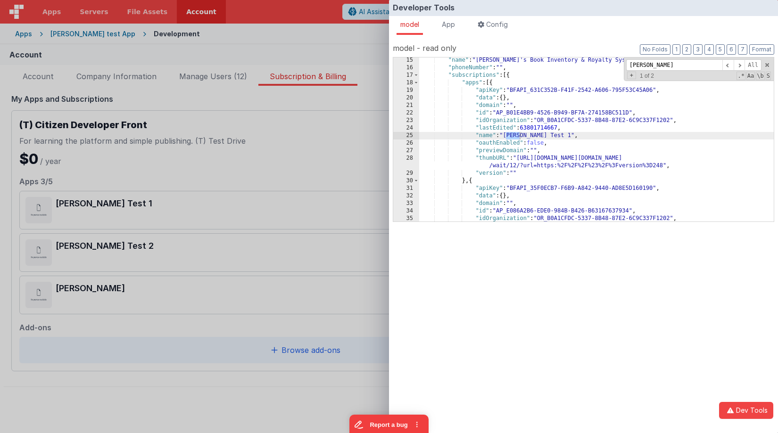
scroll to position [107, 0]
type input "jay test 1"
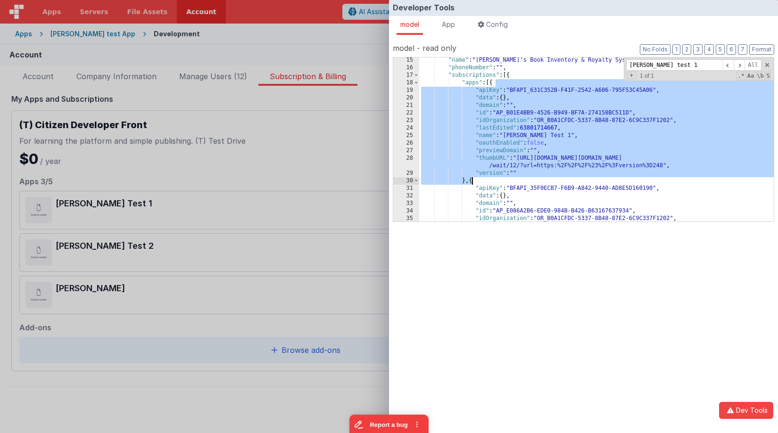
drag, startPoint x: 495, startPoint y: 83, endPoint x: 474, endPoint y: 180, distance: 99.0
click at [473, 180] on div ""name" : "Jason's Book Inventory & Royalty Systems" , "phoneNumber" : "" , "sub…" at bounding box center [596, 146] width 355 height 179
click at [482, 155] on div ""name" : "Jason's Book Inventory & Royalty Systems" , "phoneNumber" : "" , "sub…" at bounding box center [596, 145] width 355 height 179
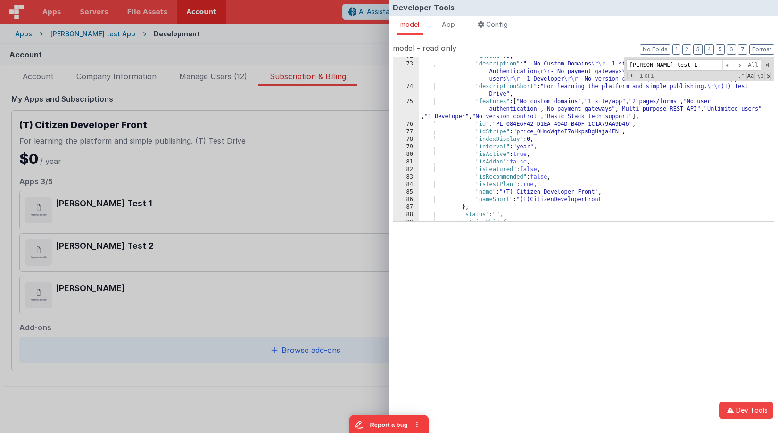
scroll to position [566, 0]
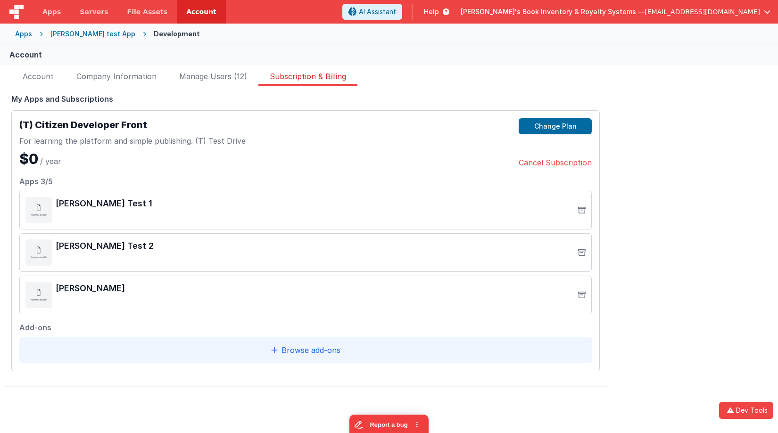
click at [326, 107] on div "Developer Tools model App Params Log (1) Misc Windows Config model - read only …" at bounding box center [389, 216] width 778 height 433
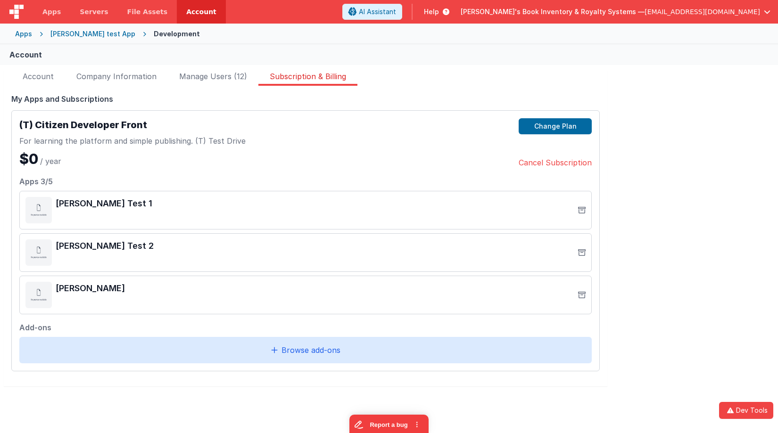
click at [345, 343] on div "Browse add‑ons" at bounding box center [305, 350] width 572 height 26
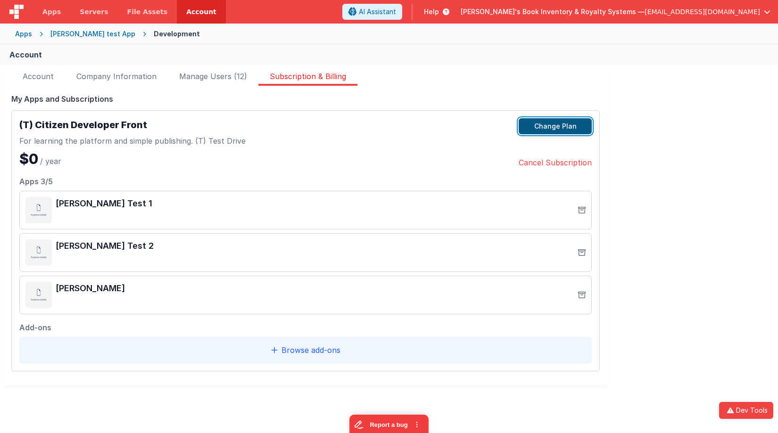
click at [538, 121] on button "Change Plan" at bounding box center [555, 126] width 73 height 16
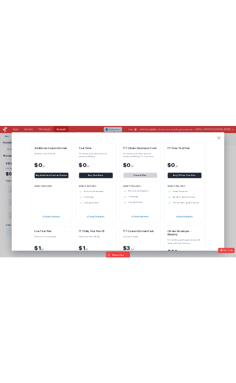
scroll to position [0, 0]
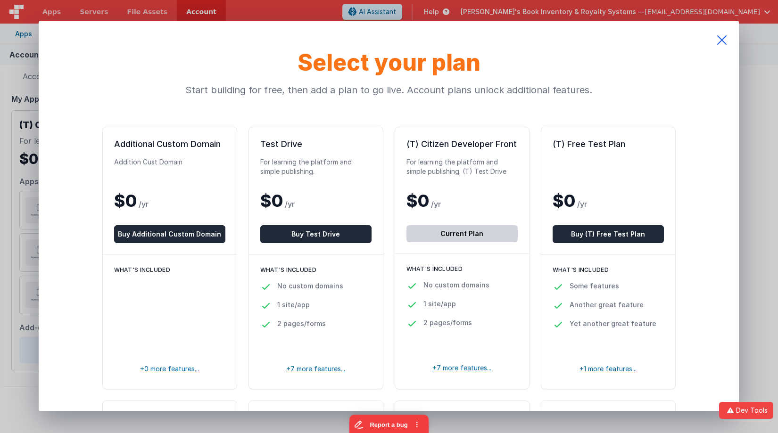
click at [726, 39] on icon at bounding box center [722, 40] width 34 height 38
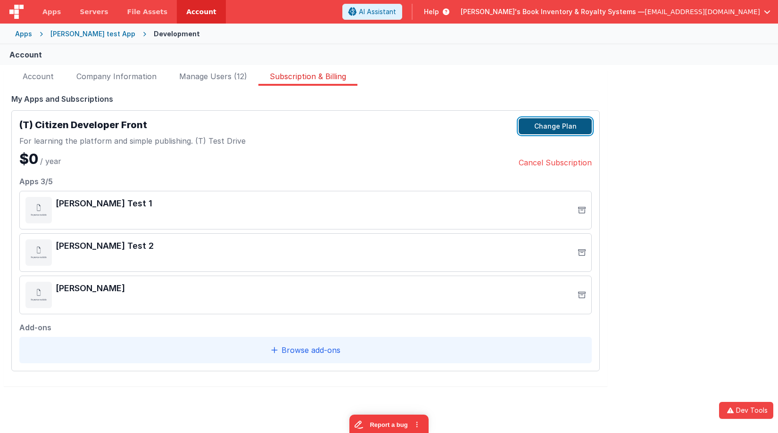
click at [565, 125] on button "Change Plan" at bounding box center [555, 126] width 73 height 16
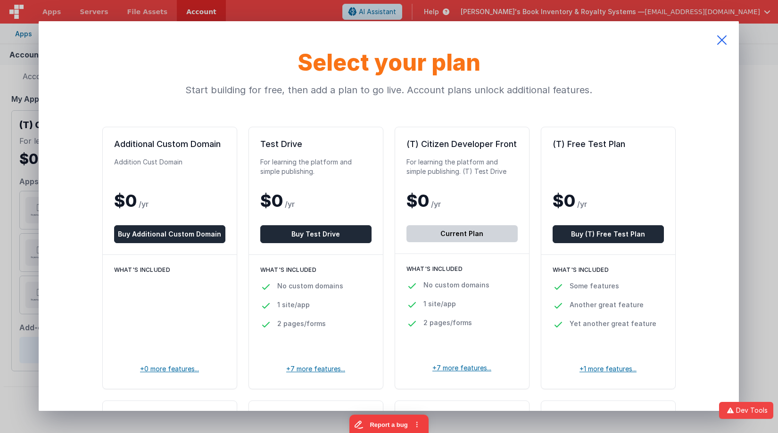
click at [722, 38] on icon at bounding box center [722, 40] width 34 height 38
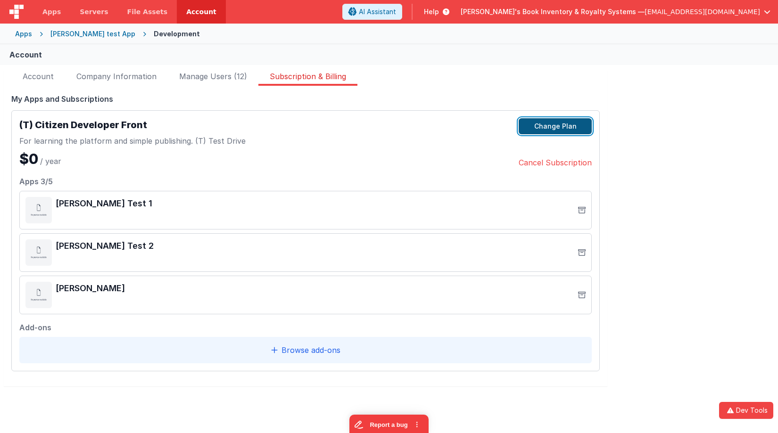
click at [541, 129] on button "Change Plan" at bounding box center [555, 126] width 73 height 16
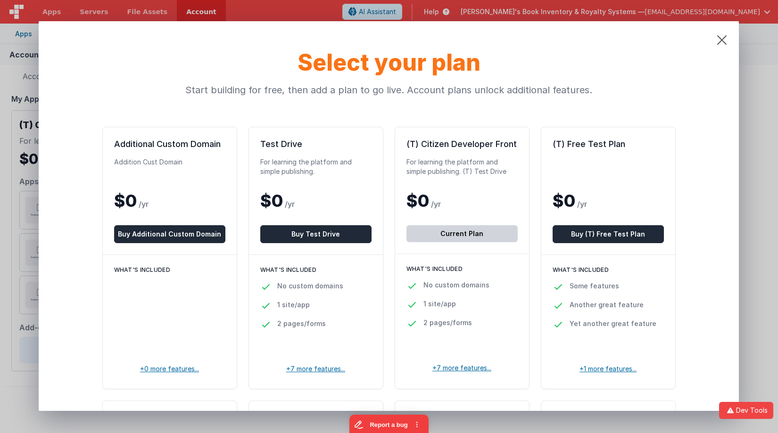
drag, startPoint x: 726, startPoint y: 38, endPoint x: 686, endPoint y: 54, distance: 42.9
click at [726, 38] on icon at bounding box center [722, 40] width 34 height 38
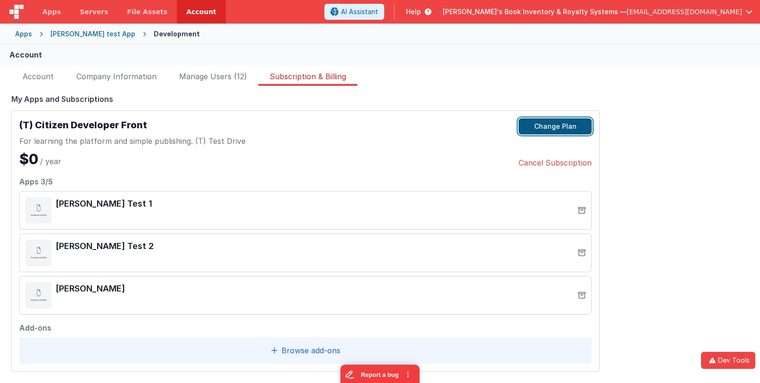
click at [547, 124] on button "Change Plan" at bounding box center [555, 126] width 73 height 16
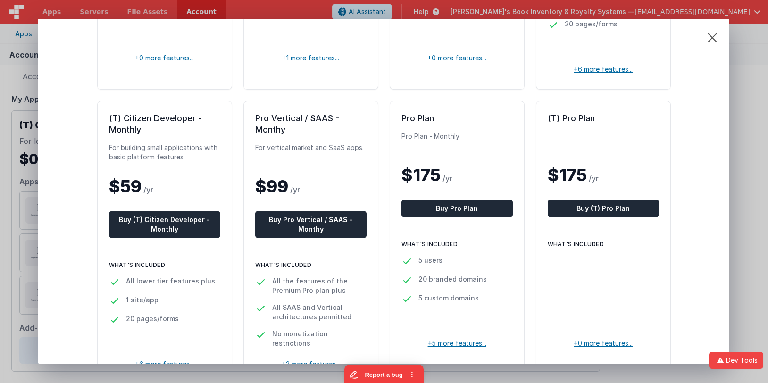
scroll to position [582, 0]
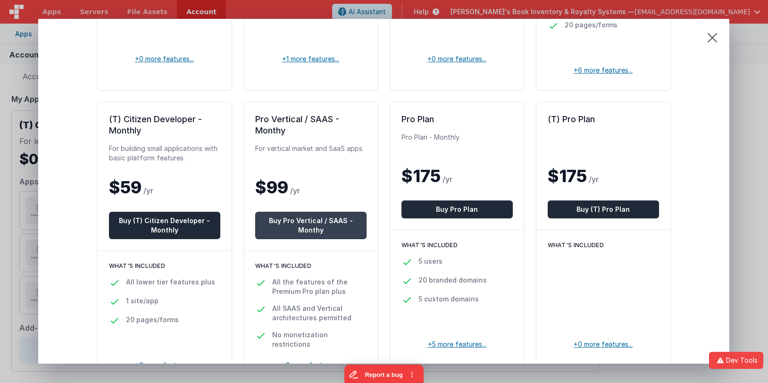
click at [306, 224] on button "Buy Pro Vertical / SAAS - Monthy" at bounding box center [310, 225] width 111 height 27
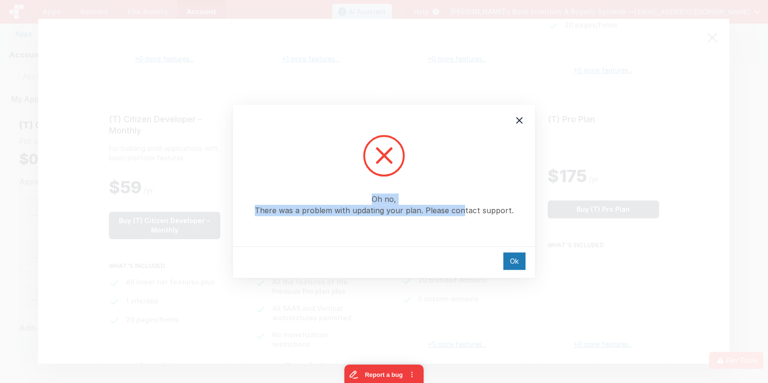
drag, startPoint x: 455, startPoint y: 212, endPoint x: 372, endPoint y: 131, distance: 116.4
click at [372, 131] on div "Oh no, There was a problem with updating your plan. Please contact support." at bounding box center [384, 175] width 302 height 141
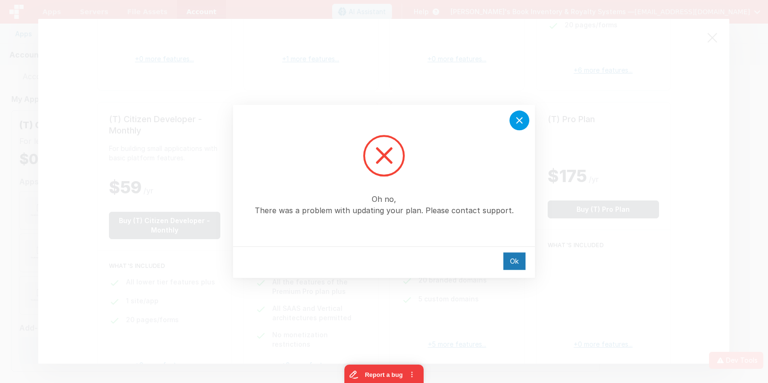
click at [514, 122] on icon at bounding box center [518, 120] width 11 height 11
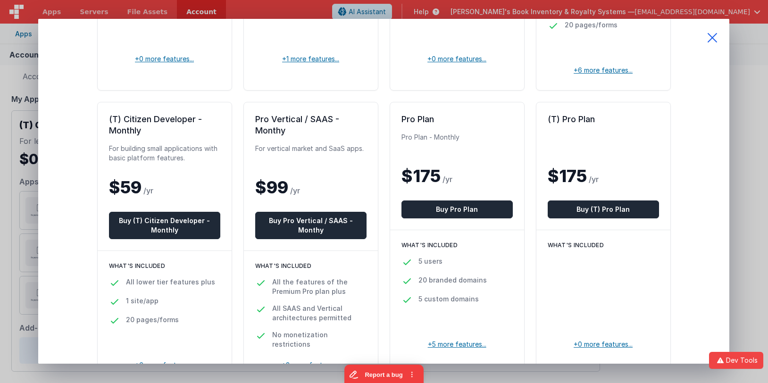
click at [709, 42] on icon at bounding box center [712, 38] width 34 height 38
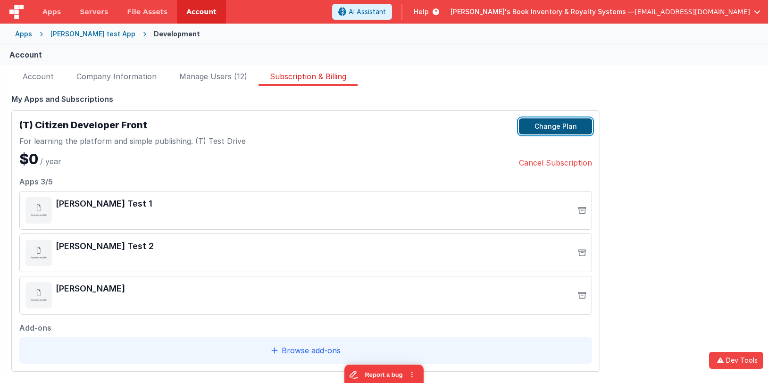
click at [576, 125] on button "Change Plan" at bounding box center [555, 126] width 73 height 16
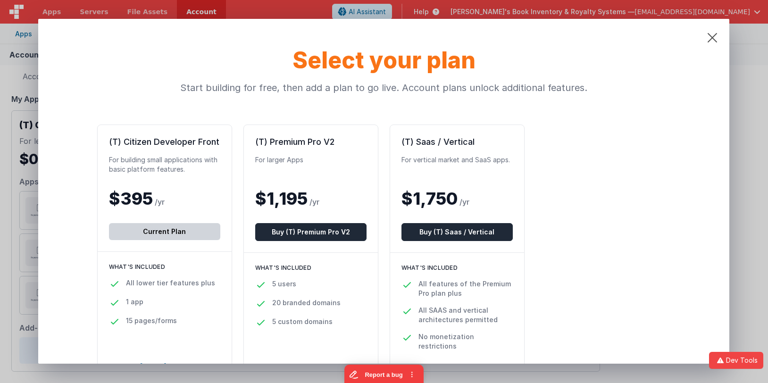
drag, startPoint x: 637, startPoint y: 85, endPoint x: 642, endPoint y: 87, distance: 5.8
click at [636, 85] on p "Start building for free, then add a plan to go live. Account plans unlock addit…" at bounding box center [383, 87] width 573 height 13
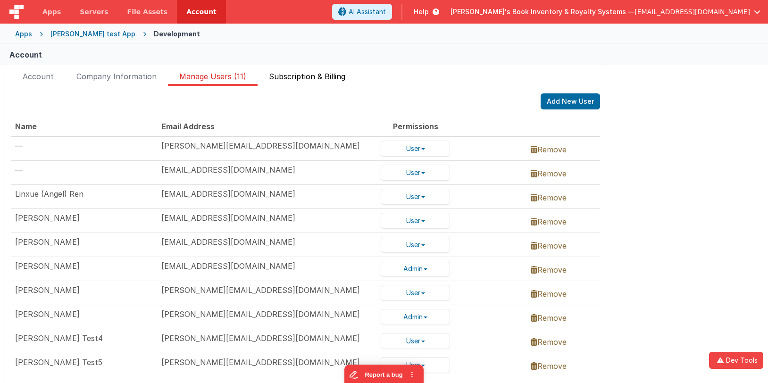
click at [287, 76] on span "Subscription & Billing" at bounding box center [307, 78] width 76 height 15
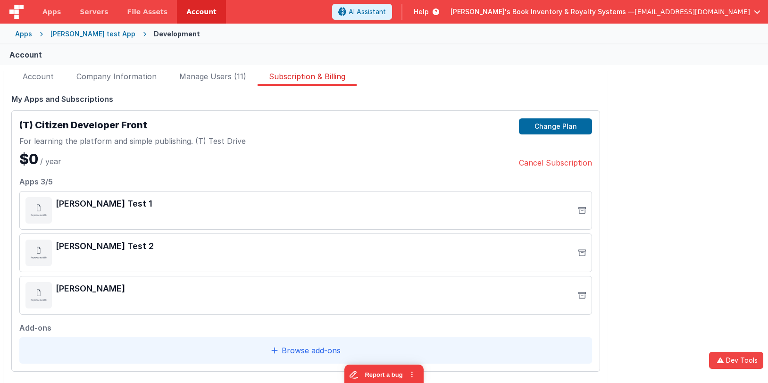
click at [551, 136] on div "Change Plan Cancel Subscription" at bounding box center [555, 143] width 73 height 50
click at [549, 128] on button "Change Plan" at bounding box center [555, 126] width 73 height 16
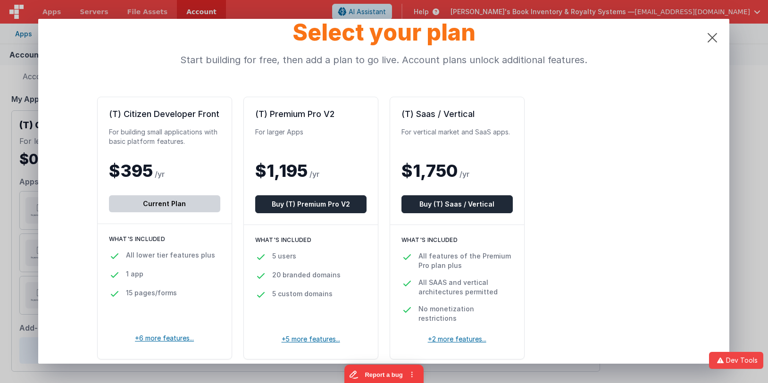
scroll to position [31, 0]
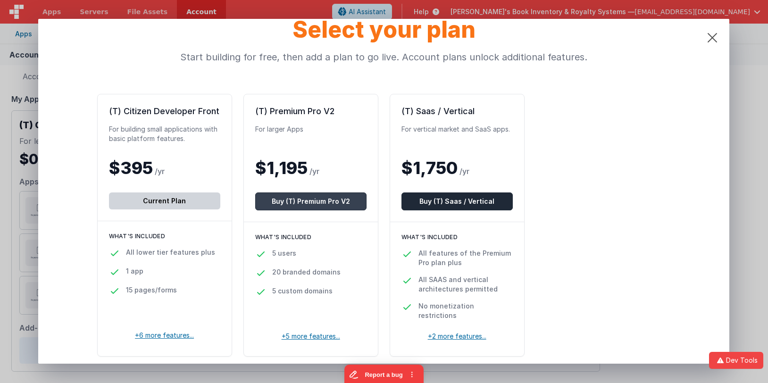
click at [348, 203] on button "Buy (T) Premium Pro V2" at bounding box center [310, 201] width 111 height 18
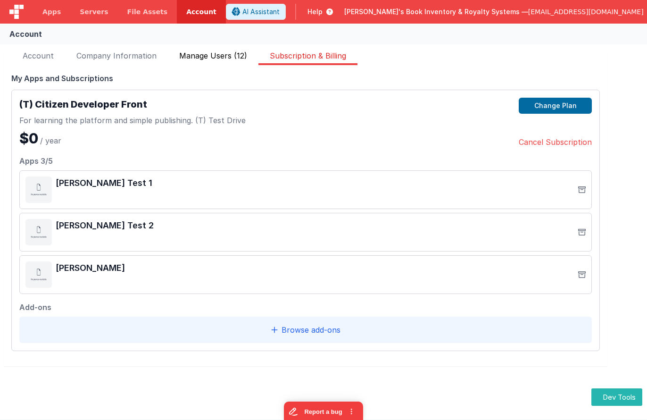
click at [219, 61] on span "Manage Users (12)" at bounding box center [213, 57] width 68 height 15
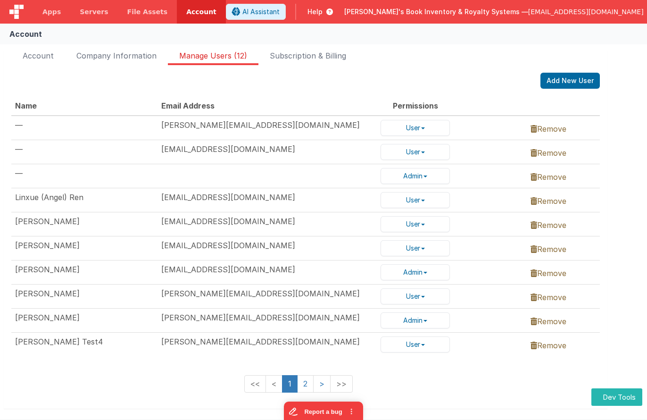
drag, startPoint x: 555, startPoint y: 178, endPoint x: 542, endPoint y: 194, distance: 20.8
click at [555, 178] on link "Remove" at bounding box center [548, 176] width 36 height 9
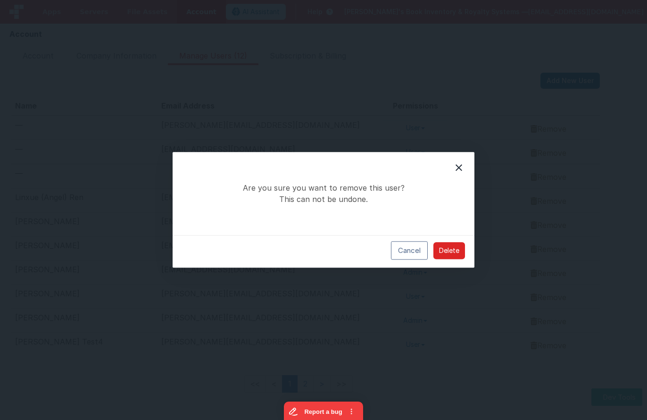
click at [447, 251] on button "Delete" at bounding box center [449, 250] width 32 height 17
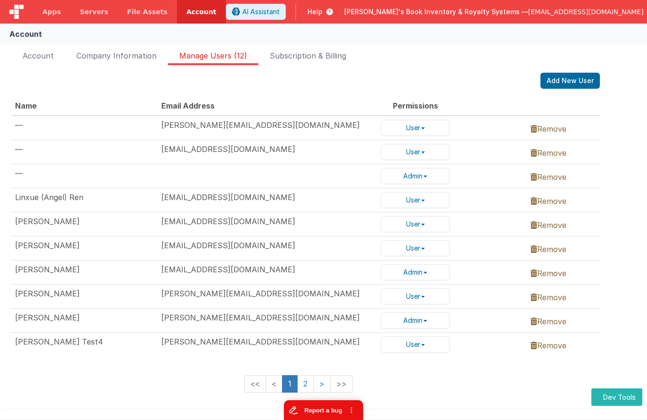
drag, startPoint x: 327, startPoint y: 409, endPoint x: 333, endPoint y: 404, distance: 7.7
click at [333, 404] on button "Report a bug" at bounding box center [323, 410] width 79 height 20
click at [620, 27] on div at bounding box center [616, 29] width 8 height 8
click at [263, 149] on td "[EMAIL_ADDRESS][DOMAIN_NAME]" at bounding box center [266, 151] width 219 height 24
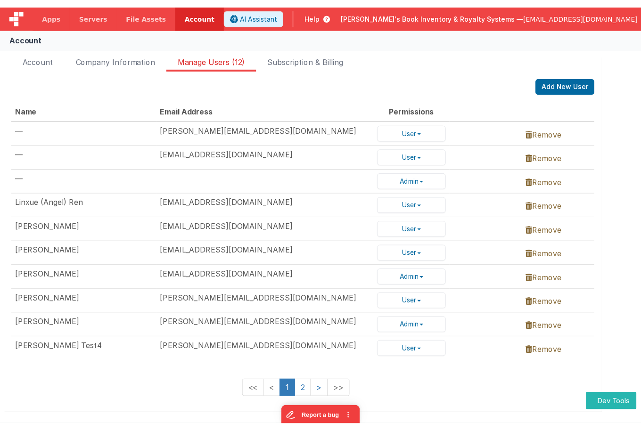
scroll to position [0, 0]
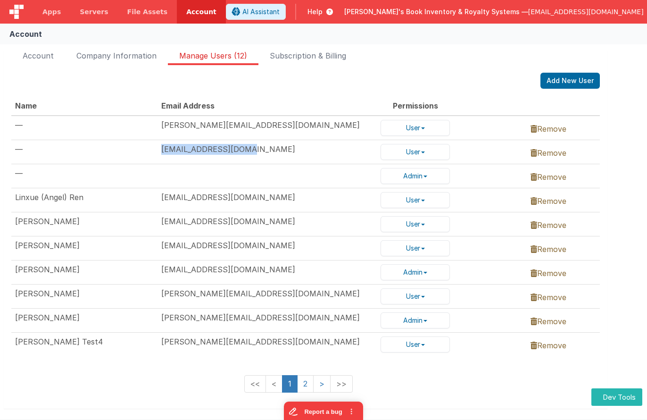
drag, startPoint x: 162, startPoint y: 149, endPoint x: 258, endPoint y: 149, distance: 95.7
click at [258, 149] on td "[EMAIL_ADDRESS][DOMAIN_NAME]" at bounding box center [266, 152] width 219 height 24
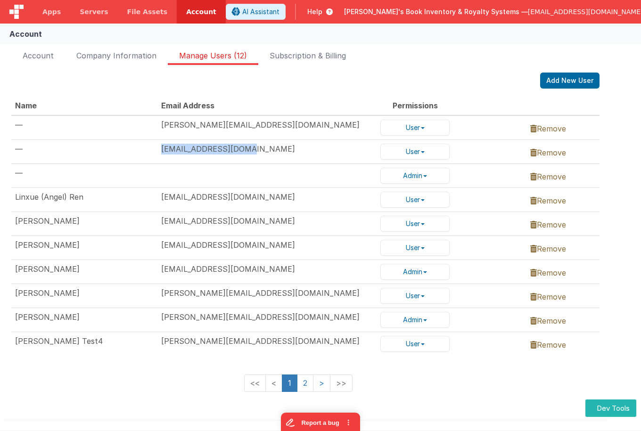
click at [165, 150] on td "[EMAIL_ADDRESS][DOMAIN_NAME]" at bounding box center [266, 152] width 219 height 24
drag, startPoint x: 243, startPoint y: 148, endPoint x: 209, endPoint y: 151, distance: 34.6
click at [209, 151] on td "[EMAIL_ADDRESS][DOMAIN_NAME]" at bounding box center [266, 152] width 219 height 24
copy td "[DOMAIN_NAME]"
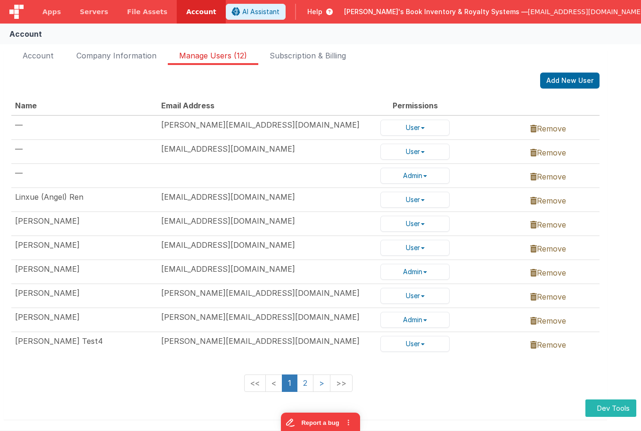
click at [277, 151] on td "cmckinnon@dtvideo.ca" at bounding box center [266, 152] width 219 height 24
drag, startPoint x: 262, startPoint y: 151, endPoint x: 97, endPoint y: 152, distance: 164.6
click at [97, 152] on tr "— cmckinnon@dtvideo.ca User Admin User Remove" at bounding box center [305, 152] width 588 height 24
click at [538, 242] on td "Remove" at bounding box center [563, 248] width 73 height 24
click at [538, 249] on link "Remove" at bounding box center [548, 248] width 36 height 9
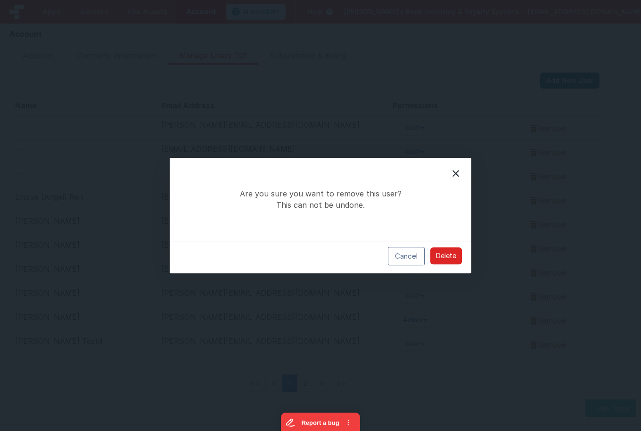
click at [444, 254] on button "Delete" at bounding box center [446, 256] width 32 height 17
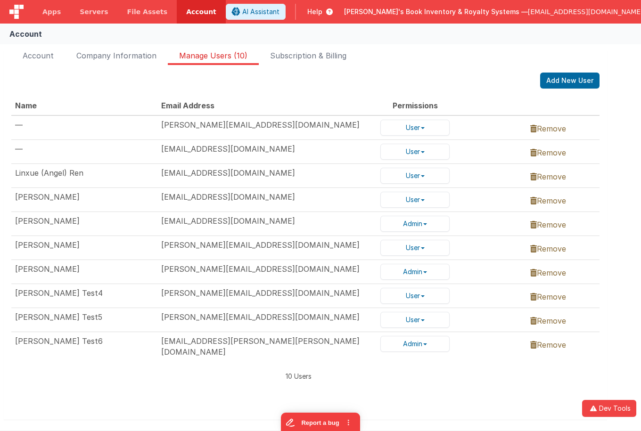
scroll to position [0, 0]
click at [551, 152] on link "Remove" at bounding box center [548, 152] width 36 height 9
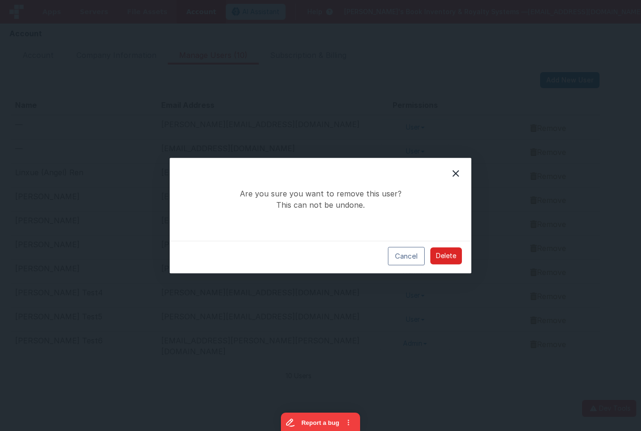
click at [442, 249] on button "Delete" at bounding box center [446, 256] width 32 height 17
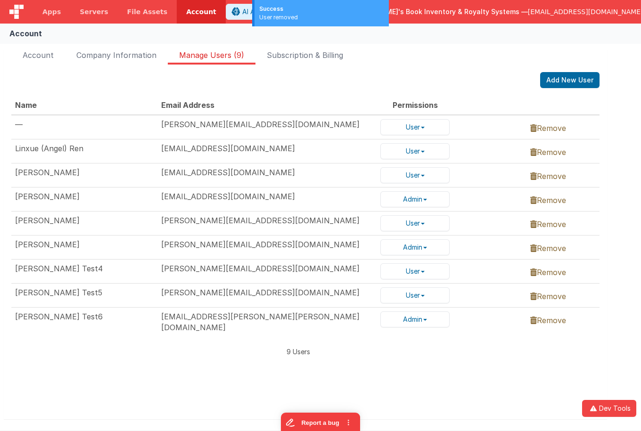
scroll to position [0, 0]
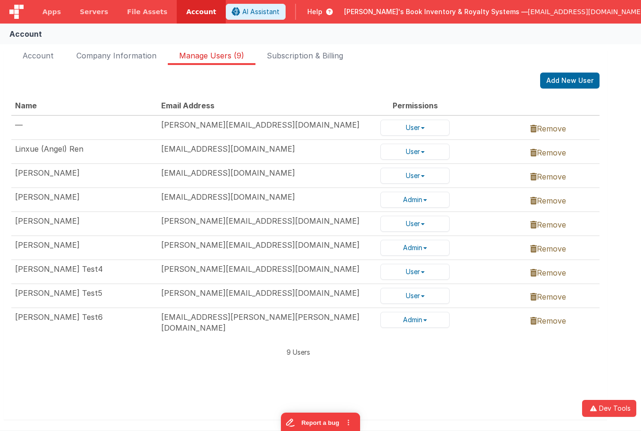
click at [554, 175] on link "Remove" at bounding box center [548, 176] width 36 height 9
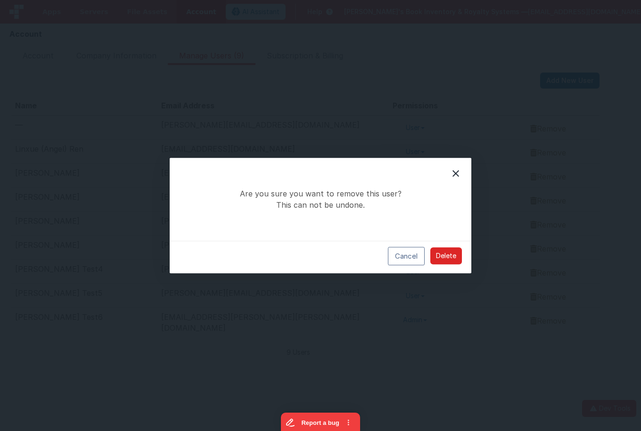
click at [445, 259] on button "Delete" at bounding box center [446, 256] width 32 height 17
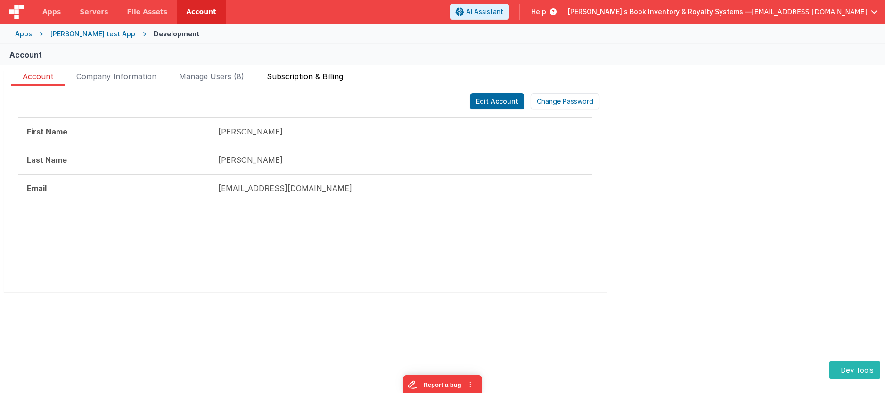
click at [331, 82] on span "Subscription & Billing" at bounding box center [305, 78] width 76 height 15
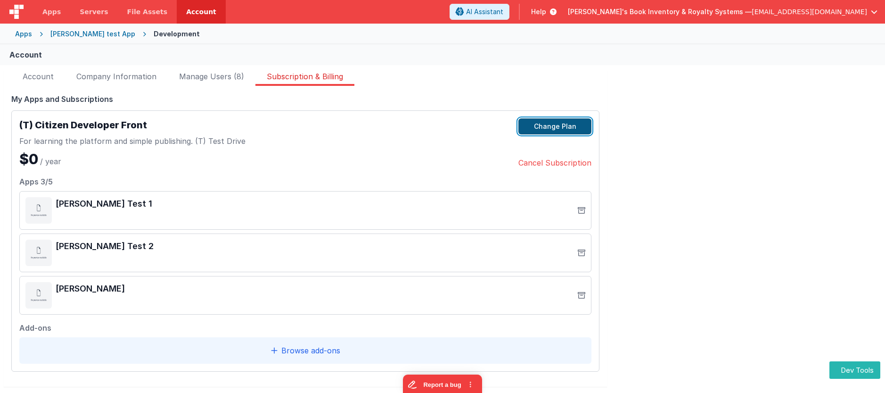
click at [532, 127] on button "Change Plan" at bounding box center [555, 126] width 73 height 16
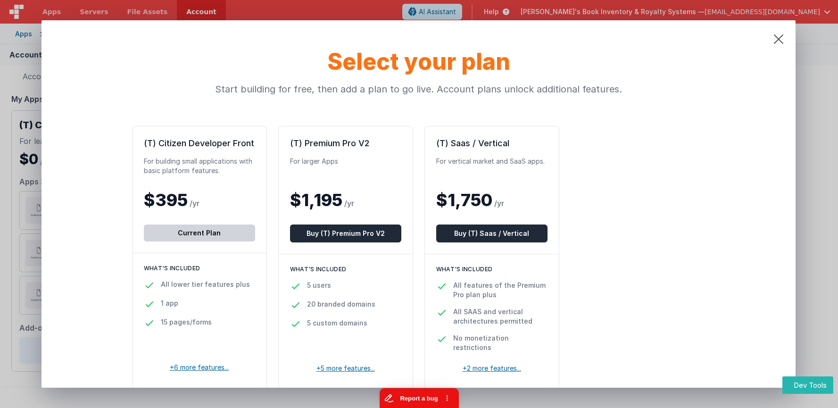
click at [409, 392] on button "Report a bug" at bounding box center [418, 398] width 79 height 20
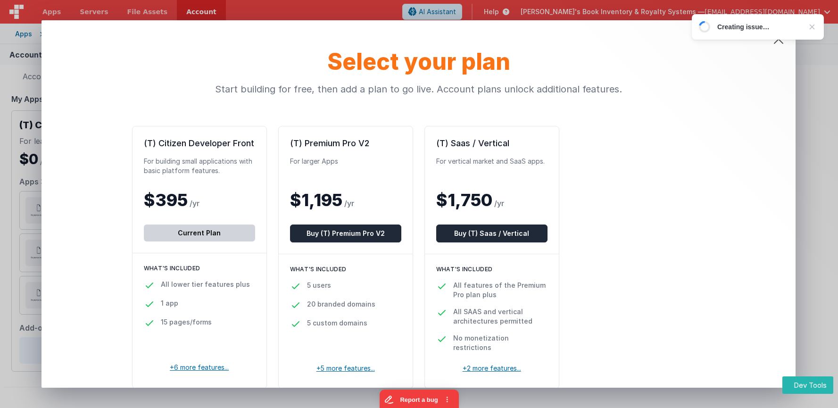
click at [814, 27] on div at bounding box center [811, 26] width 9 height 9
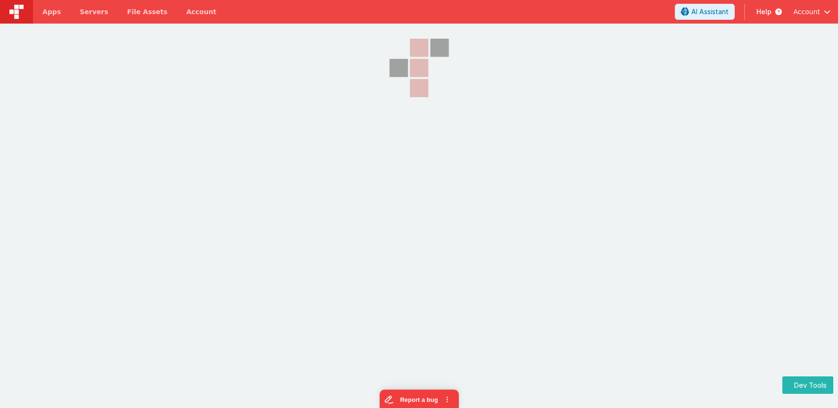
click at [806, 6] on div "Account" at bounding box center [811, 12] width 37 height 16
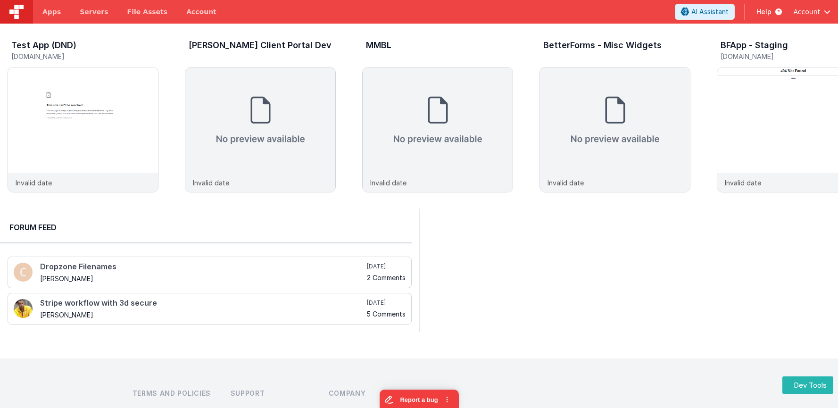
drag, startPoint x: 827, startPoint y: 1, endPoint x: 827, endPoint y: 10, distance: 8.5
click at [827, 2] on header "Apps Servers File Assets Account Some FUTURE Slot AI Assistant Help Account" at bounding box center [419, 12] width 838 height 24
click at [826, 10] on span "button" at bounding box center [827, 11] width 7 height 7
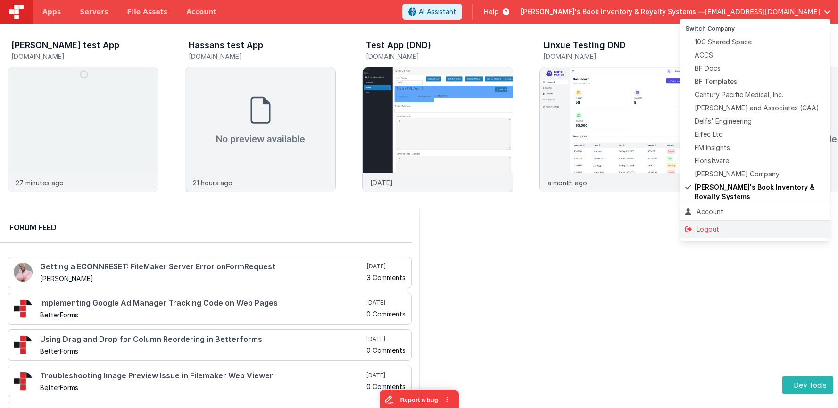
click at [730, 228] on div "Logout" at bounding box center [755, 228] width 140 height 9
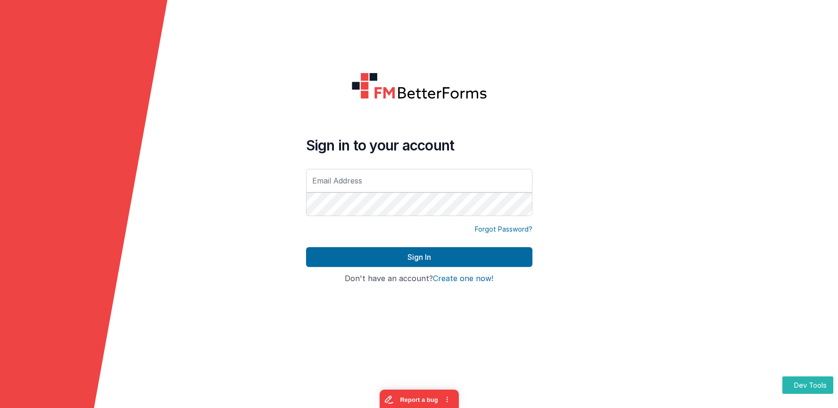
click at [469, 276] on button "Create one now!" at bounding box center [463, 278] width 60 height 8
drag, startPoint x: 324, startPoint y: 54, endPoint x: 288, endPoint y: 21, distance: 49.1
click at [323, 54] on form "Sign in to your account Forgot Password? Sign In Sign in with Google Don't have…" at bounding box center [419, 204] width 838 height 408
type input "[EMAIL_ADDRESS][DOMAIN_NAME]"
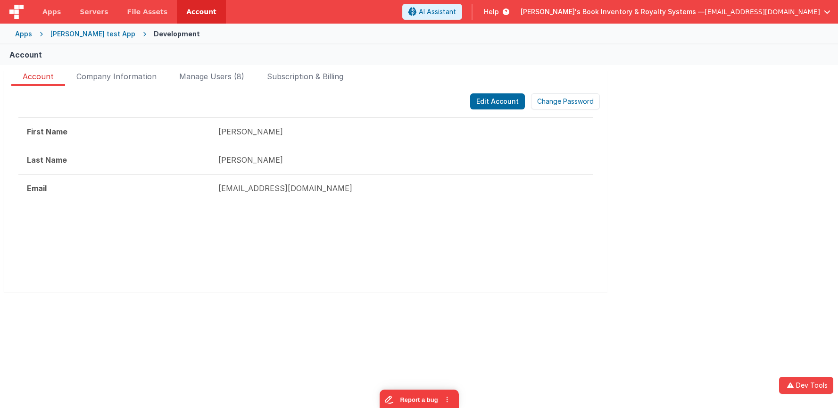
click at [30, 34] on div "Apps" at bounding box center [23, 33] width 17 height 9
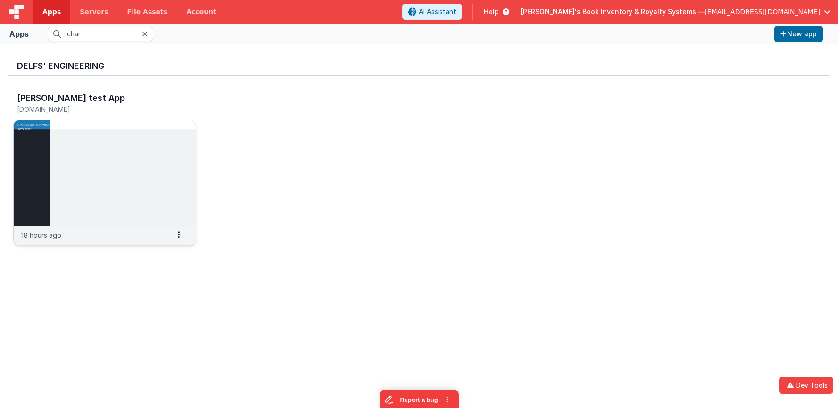
click at [104, 184] on img at bounding box center [105, 173] width 182 height 106
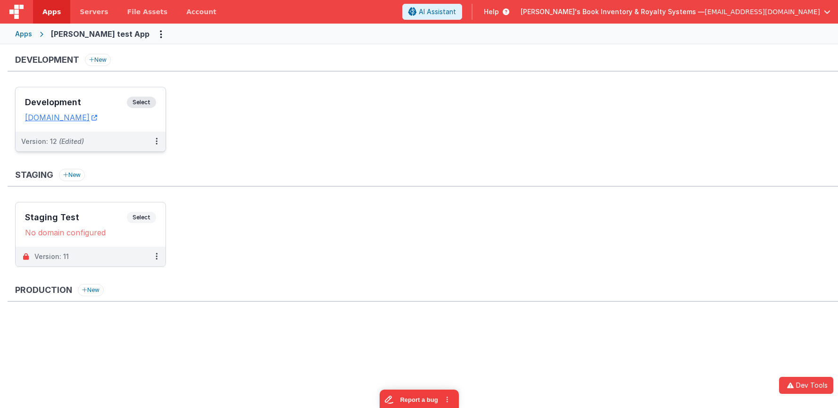
click at [134, 98] on span "Select" at bounding box center [141, 102] width 29 height 11
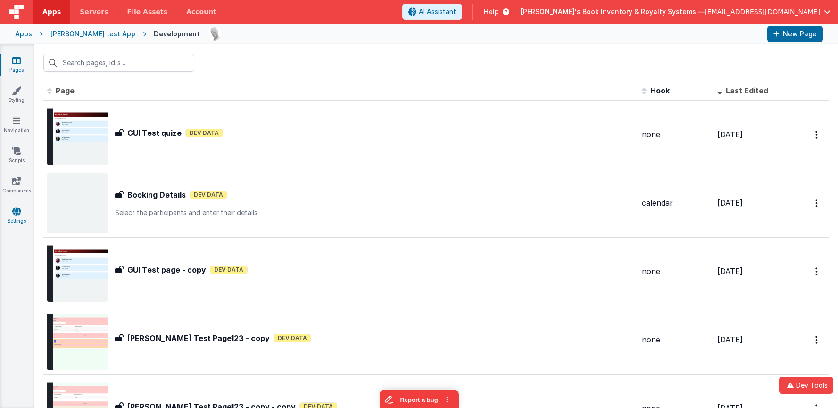
click at [15, 212] on icon at bounding box center [16, 211] width 8 height 9
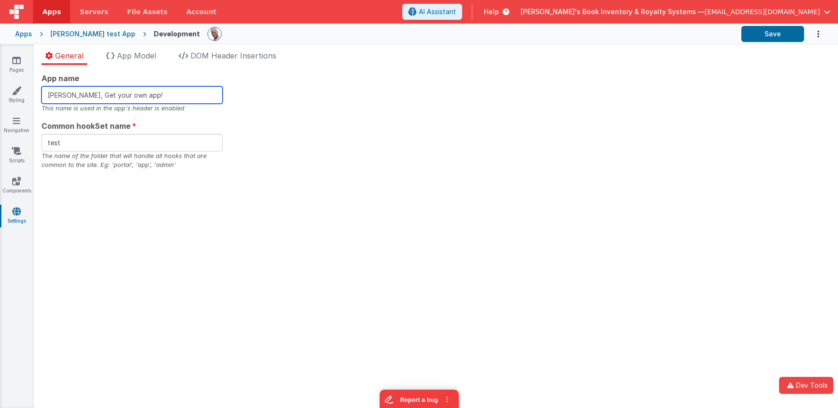
click at [209, 94] on input "Charles GUI, Get your own app!" at bounding box center [131, 94] width 181 height 17
type input "Charles GUI, Get your own app!z"
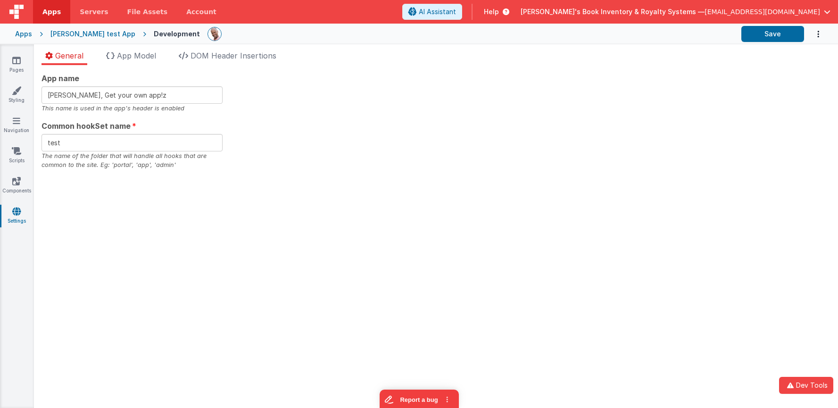
click at [259, 89] on div "App name Charles GUI, Get your own app!z This name is used in the app's header …" at bounding box center [435, 121] width 789 height 97
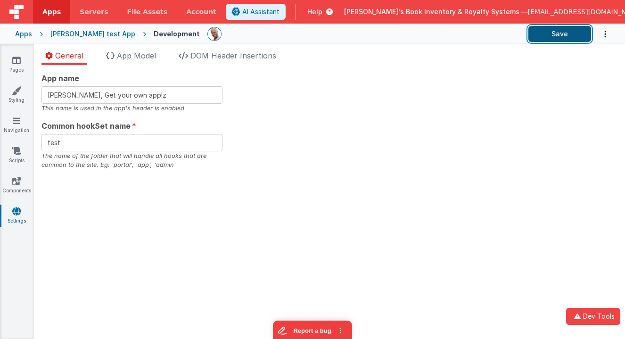
click at [573, 32] on button "Save" at bounding box center [560, 34] width 63 height 16
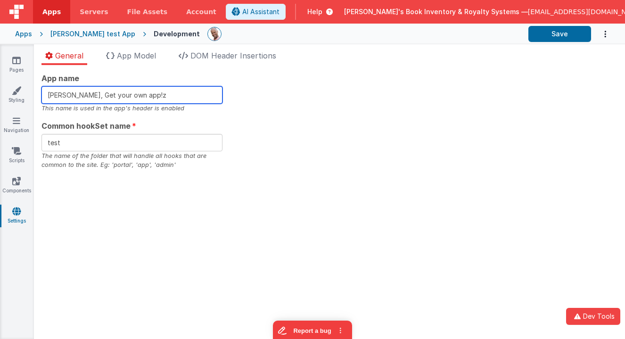
click at [190, 100] on input "Charles GUI, Get your own app!z" at bounding box center [131, 94] width 181 height 17
type input "Charles GUI, Get your own app!!"
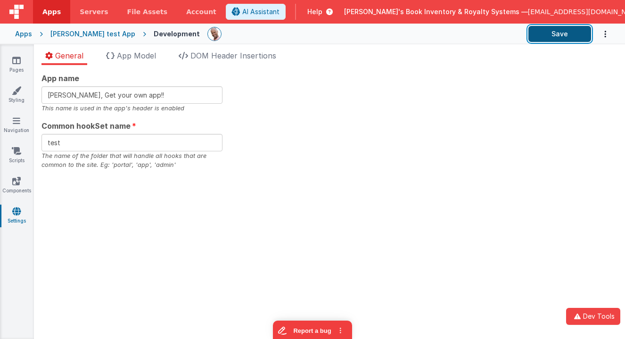
click at [548, 33] on button "Save" at bounding box center [560, 34] width 63 height 16
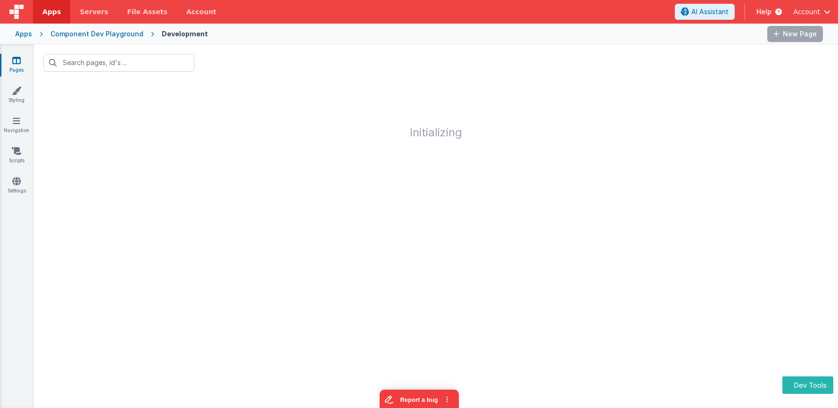
click at [31, 32] on div "Apps" at bounding box center [23, 33] width 17 height 9
